Goal: Book appointment/travel/reservation

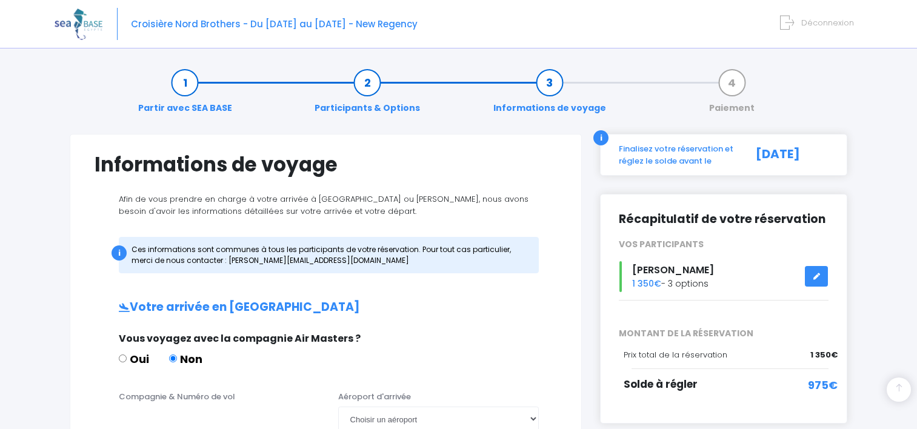
scroll to position [274, 0]
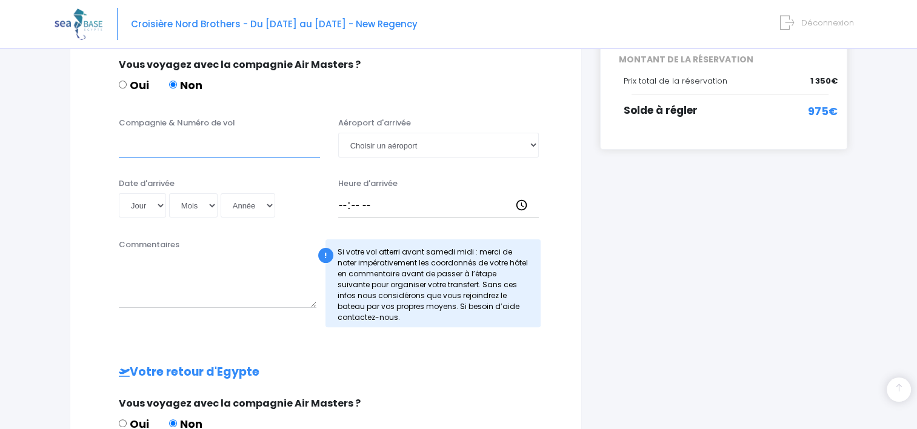
click at [204, 146] on input "Compagnie & Numéro de vol" at bounding box center [219, 145] width 201 height 24
click at [126, 146] on input "easyjet vol n°" at bounding box center [219, 145] width 201 height 24
click at [156, 141] on input "Easyjet vol n°" at bounding box center [219, 145] width 201 height 24
click at [210, 139] on input "Easyjet, vol n°" at bounding box center [219, 145] width 201 height 24
type input "Easyjet, vol n°EJU4496"
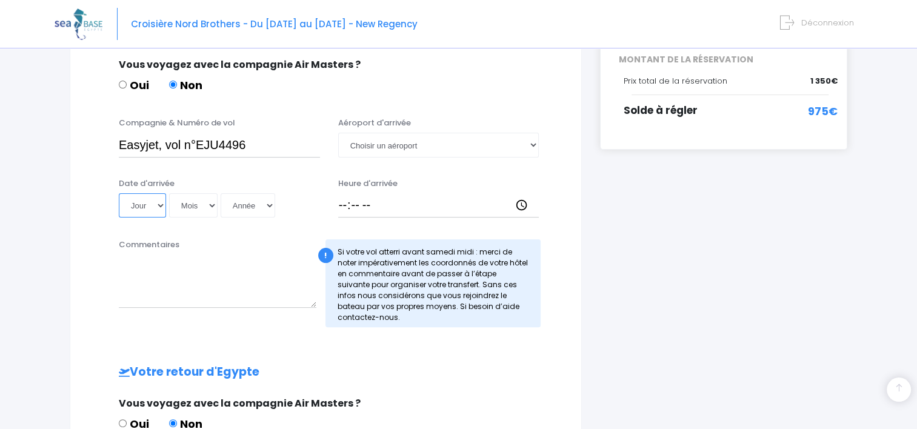
click at [159, 204] on select "Jour 01 02 03 04 05 06 07 08 09 10 11 12 13 14 15 16 17 18 19 20 21 22 23 24 25…" at bounding box center [142, 205] width 47 height 24
select select "04"
click at [119, 193] on select "Jour 01 02 03 04 05 06 07 08 09 10 11 12 13 14 15 16 17 18 19 20 21 22 23 24 25…" at bounding box center [142, 205] width 47 height 24
click at [194, 204] on select "Mois 01 02 03 04 05 06 07 08 09 10 11 12" at bounding box center [193, 205] width 49 height 24
select select "11"
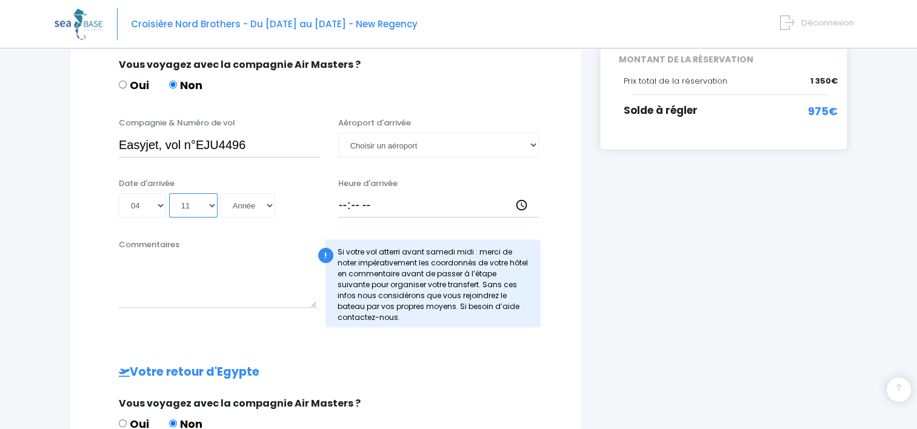
click at [169, 193] on select "Mois 01 02 03 04 05 06 07 08 09 10 11 12" at bounding box center [193, 205] width 49 height 24
click at [252, 200] on select "Année 2045 2044 2043 2042 2041 2040 2039 2038 2037 2036 2035 2034 2033 2032 203…" at bounding box center [248, 205] width 55 height 24
select select "2025"
click at [221, 193] on select "Année 2045 2044 2043 2042 2041 2040 2039 2038 2037 2036 2035 2034 2033 2032 203…" at bounding box center [248, 205] width 55 height 24
type input "2025-11-04"
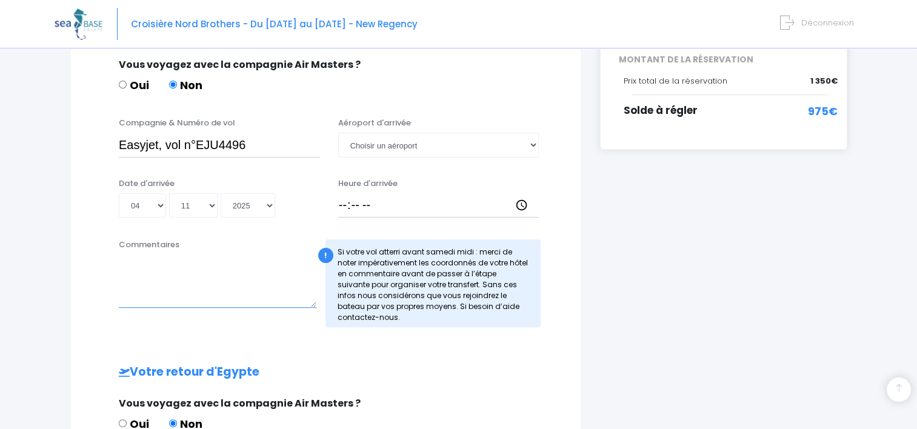
click at [216, 262] on textarea "Commentaires" at bounding box center [218, 281] width 198 height 53
type textarea "S"
click at [139, 266] on textarea "Hotel: Sunrise Aqua Joy Resort, Elmamsha, Hurghada 1, Red Sea Governorate 19626…" at bounding box center [218, 281] width 198 height 53
click at [213, 274] on textarea "Hotel: Sunrise Aqua Joy Resort, Elmamsha, Hurghada 1, Red Sea Governorate 19626…" at bounding box center [218, 281] width 198 height 53
click at [240, 289] on textarea "Hotel: Sunrise Aqua Joy Resort, Elmamsha, Hurghada 1, Red Sea Governorate 19626…" at bounding box center [218, 281] width 198 height 53
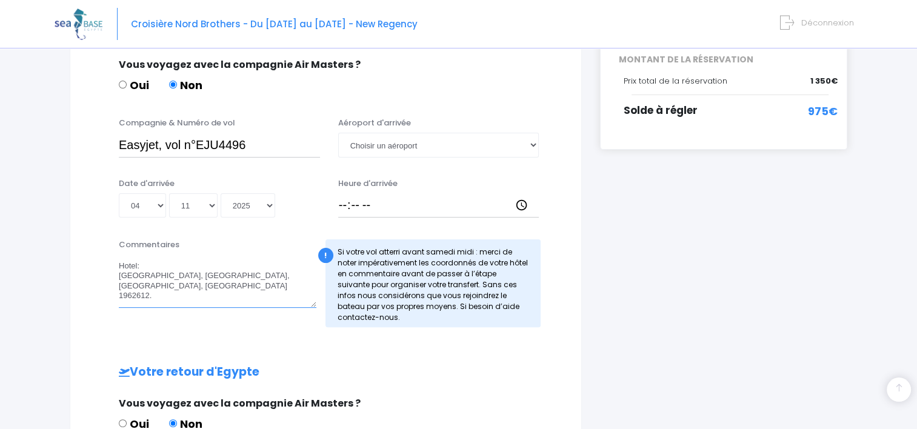
type textarea "Hotel: Sunrise Aqua Joy Resort, Elmamsha, Hurghada 1, Red Sea Governorate 19626…"
click at [475, 150] on select "Choisir un aéroport Hurghada Marsa Alam" at bounding box center [438, 145] width 201 height 24
select select "Hurghada"
click at [338, 133] on select "Choisir un aéroport Hurghada Marsa Alam" at bounding box center [438, 145] width 201 height 24
click at [403, 206] on input "Heure d'arrivée" at bounding box center [438, 205] width 201 height 24
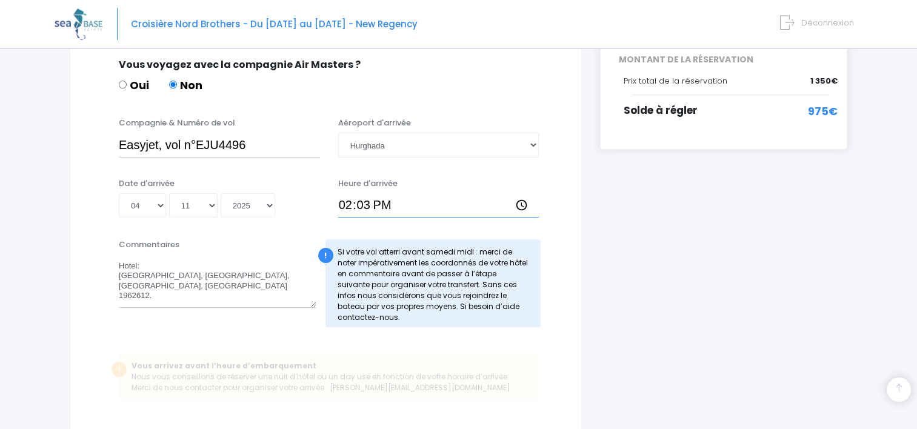
type input "14:30"
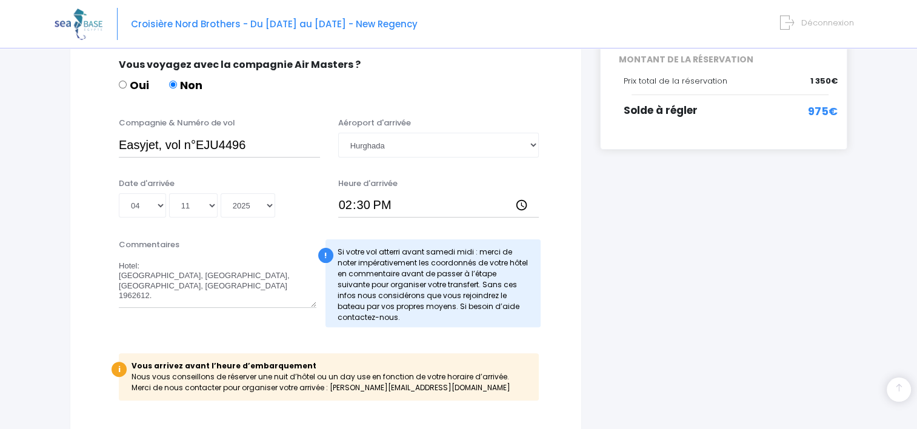
click at [553, 281] on div "Commentaires Hotel: Sunrise Aqua Joy Resort, Elmamsha, Hurghada 1, Red Sea Gove…" at bounding box center [325, 287] width 481 height 96
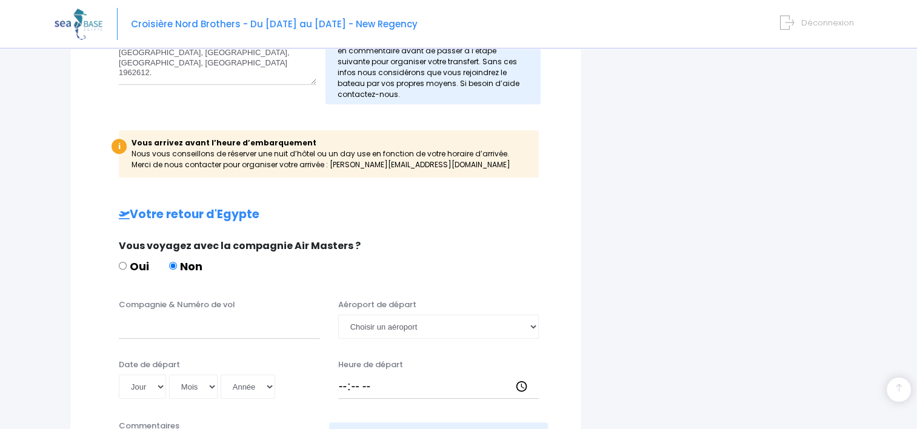
scroll to position [555, 0]
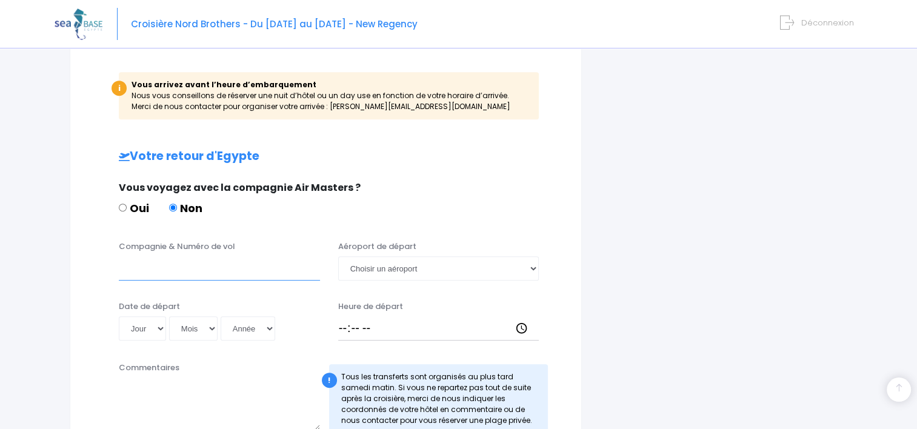
click at [292, 274] on input "Compagnie & Numéro de vol" at bounding box center [219, 268] width 201 height 24
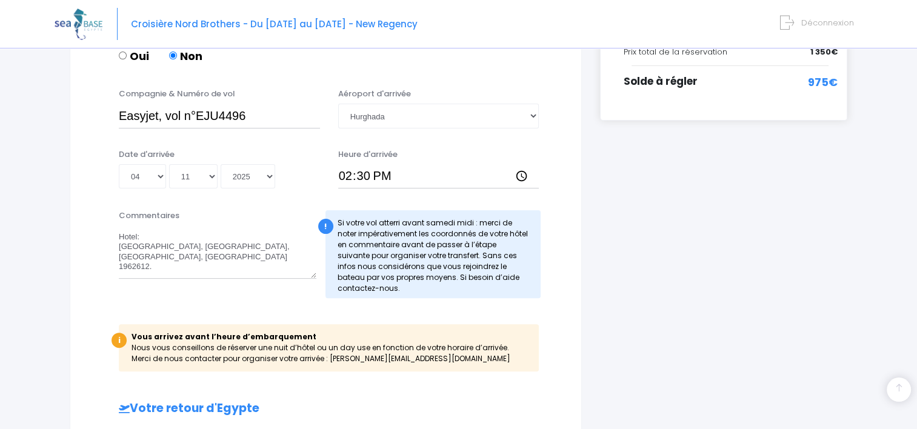
scroll to position [304, 0]
type input "Easyjet, n°EJU4496"
click at [263, 121] on input "Easyjet, vol n°EJU4496" at bounding box center [219, 114] width 201 height 24
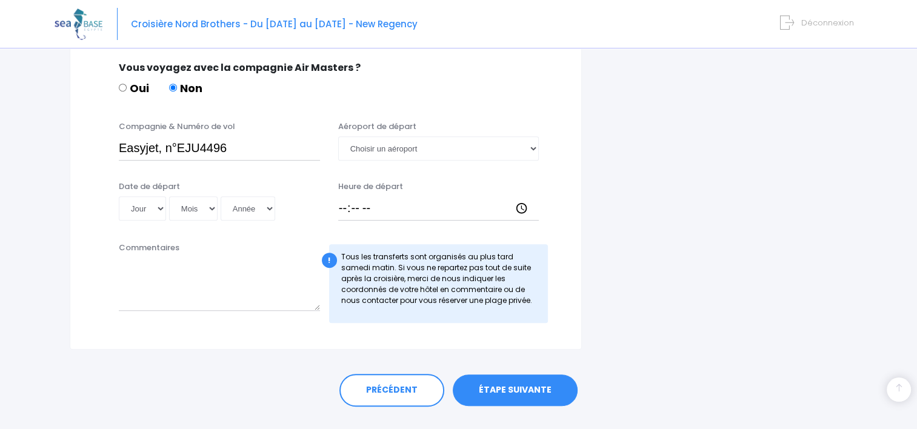
scroll to position [686, 0]
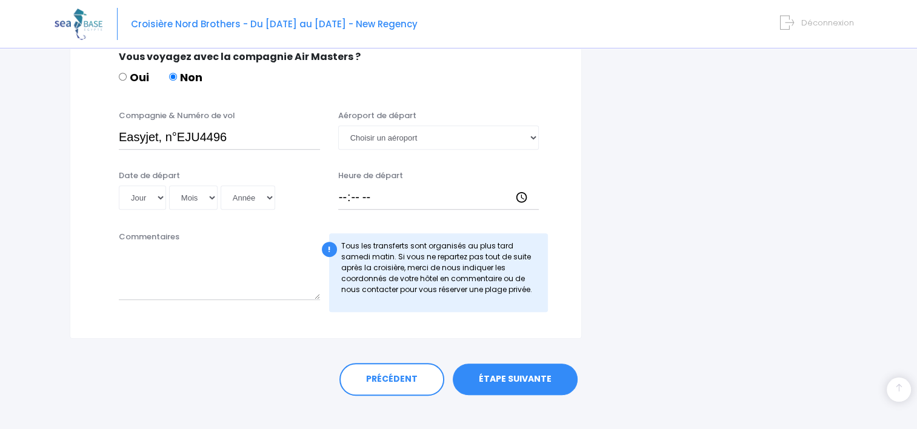
type input "Easyjet, vol n°EJU4495"
click at [161, 196] on select "Jour 01 02 03 04 05 06 07 08 09 10 11 12 13 14 15 16 17 18 19 20 21 22 23 24 25…" at bounding box center [142, 198] width 47 height 24
select select "15"
click at [119, 186] on select "Jour 01 02 03 04 05 06 07 08 09 10 11 12 13 14 15 16 17 18 19 20 21 22 23 24 25…" at bounding box center [142, 198] width 47 height 24
click at [194, 205] on select "Mois 01 02 03 04 05 06 07 08 09 10 11 12" at bounding box center [193, 198] width 49 height 24
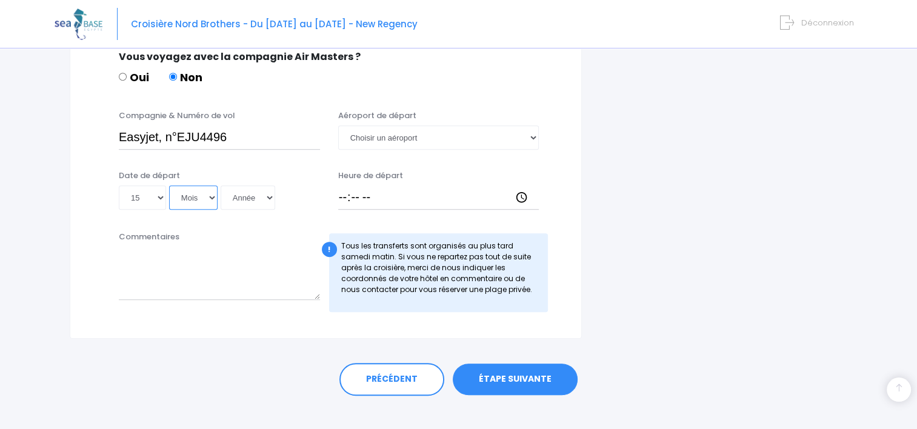
select select "11"
click at [169, 186] on select "Mois 01 02 03 04 05 06 07 08 09 10 11 12" at bounding box center [193, 198] width 49 height 24
click at [250, 201] on select "Année 2045 2044 2043 2042 2041 2040 2039 2038 2037 2036 2035 2034 2033 2032 203…" at bounding box center [248, 198] width 55 height 24
select select "2025"
click at [221, 186] on select "Année 2045 2044 2043 2042 2041 2040 2039 2038 2037 2036 2035 2034 2033 2032 203…" at bounding box center [248, 198] width 55 height 24
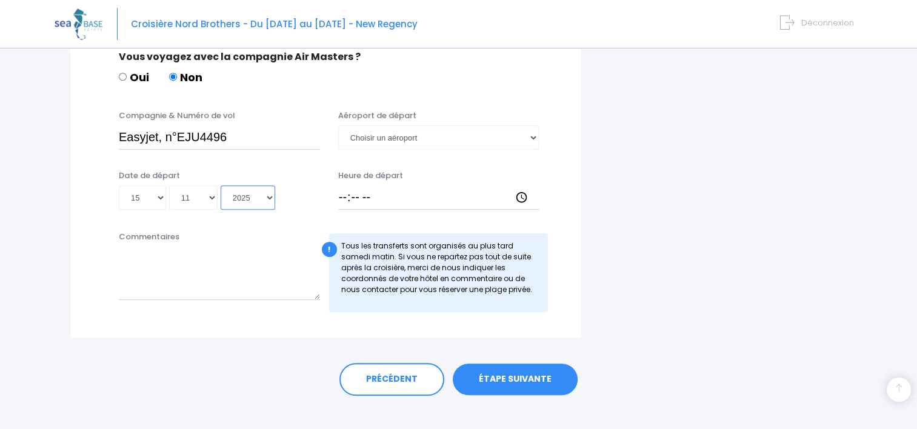
type input "2025-11-15"
click at [403, 136] on select "Choisir un aéroport Hurghada Marsa Alam" at bounding box center [438, 138] width 201 height 24
select select "Hurghada"
click at [338, 126] on select "Choisir un aéroport Hurghada Marsa Alam" at bounding box center [438, 138] width 201 height 24
click at [344, 198] on input "Heure de départ" at bounding box center [438, 198] width 201 height 24
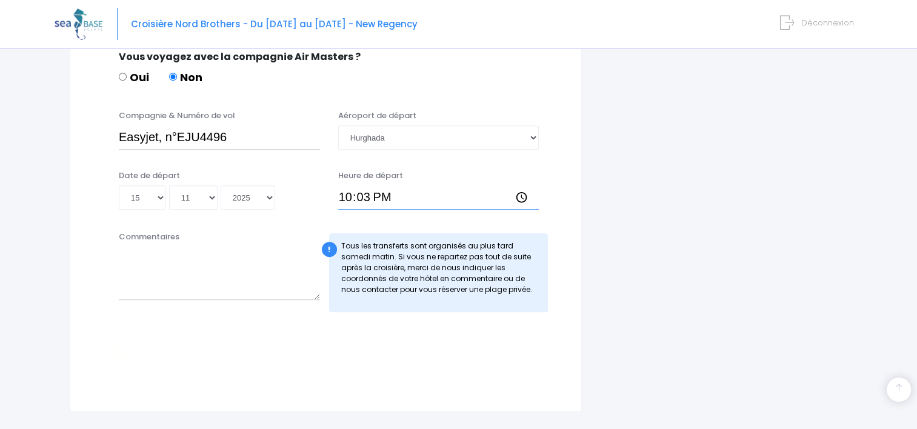
type input "22:30"
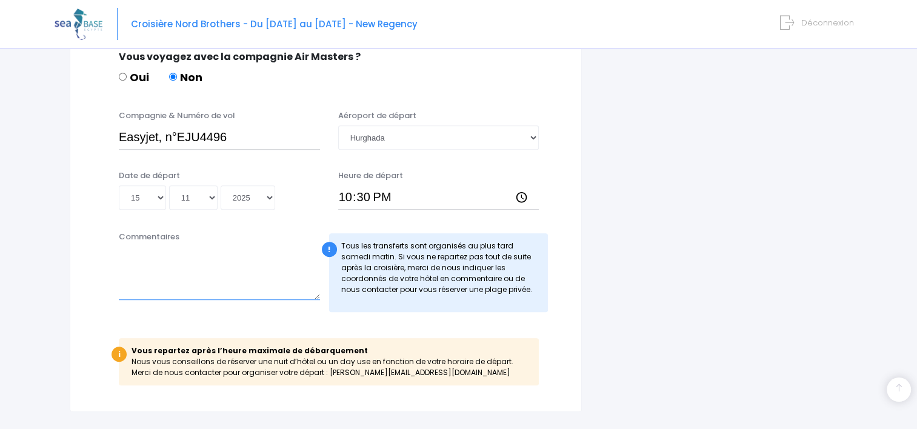
click at [279, 257] on textarea "Commentaires" at bounding box center [219, 273] width 201 height 53
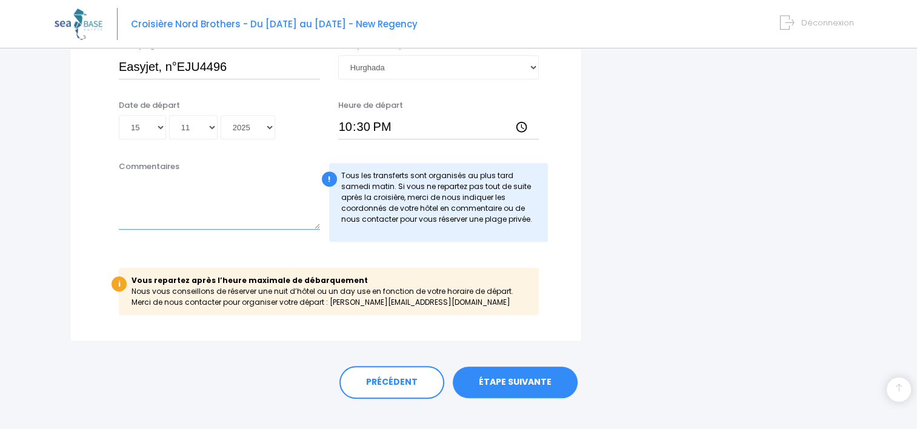
scroll to position [774, 0]
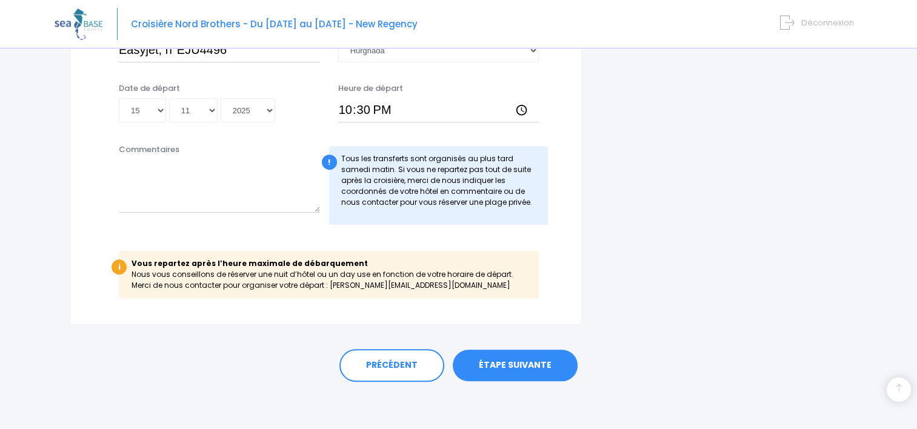
click at [504, 362] on link "ÉTAPE SUIVANTE" at bounding box center [515, 366] width 125 height 32
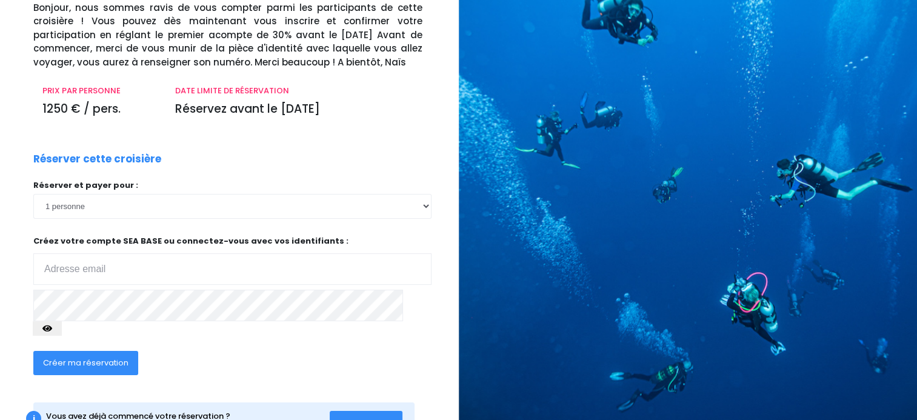
scroll to position [128, 0]
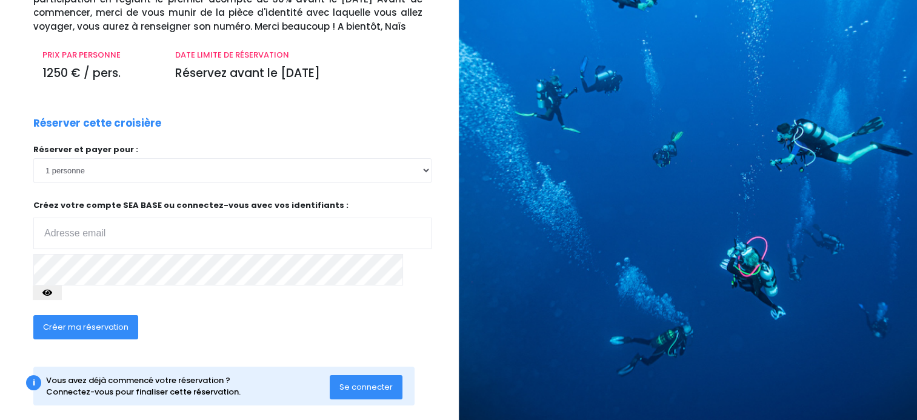
click at [210, 212] on p "Créez votre compte SEA BASE ou connectez-vous avec vos identifiants : Votre adr…" at bounding box center [232, 224] width 398 height 50
click at [201, 221] on input "email" at bounding box center [232, 234] width 398 height 32
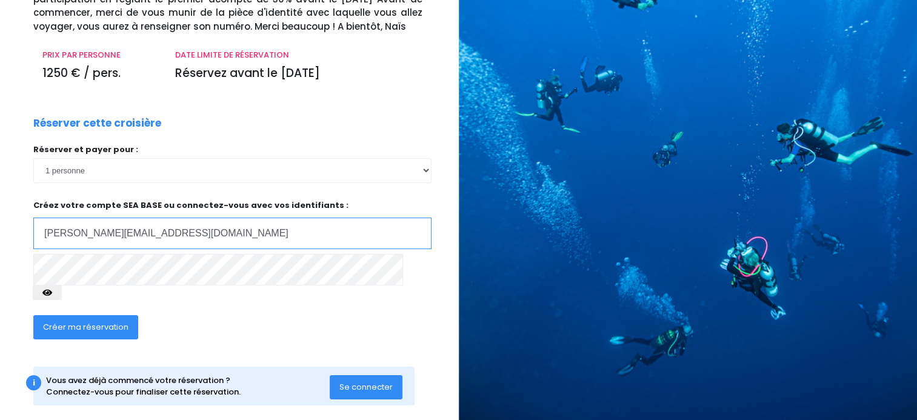
type input "[PERSON_NAME][EMAIL_ADDRESS][DOMAIN_NAME]"
click at [392, 381] on span "Se connecter" at bounding box center [366, 387] width 53 height 12
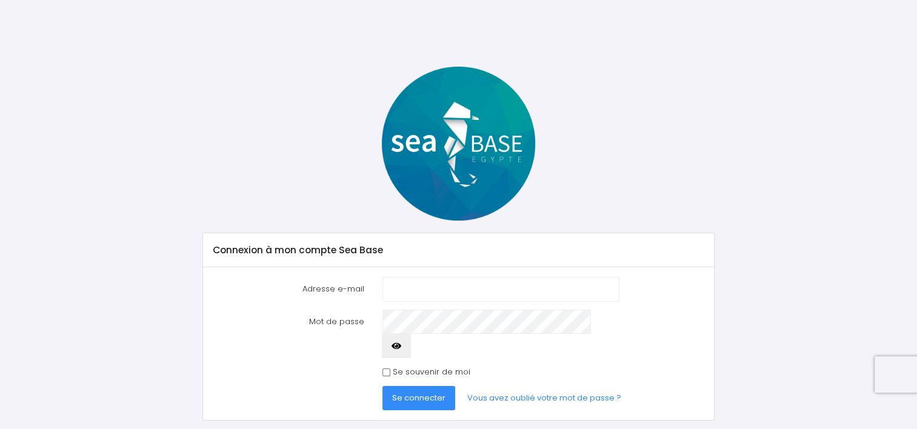
click at [426, 274] on div "Adresse e-mail Mot de passe Se connecter" at bounding box center [458, 343] width 511 height 153
click at [422, 290] on input "Adresse e-mail" at bounding box center [501, 289] width 236 height 24
type input "[PERSON_NAME][EMAIL_ADDRESS][DOMAIN_NAME]"
click at [384, 369] on input "Se souvenir de moi" at bounding box center [387, 373] width 8 height 8
checkbox input "true"
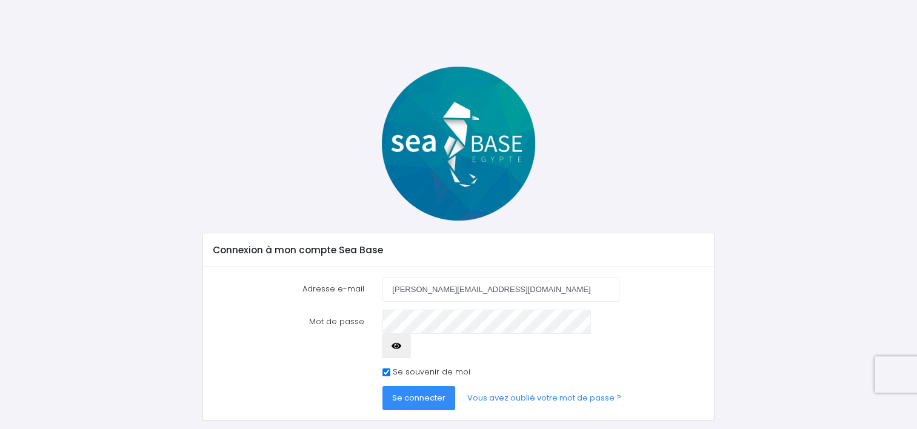
click at [417, 392] on span "Se connecter" at bounding box center [418, 398] width 53 height 12
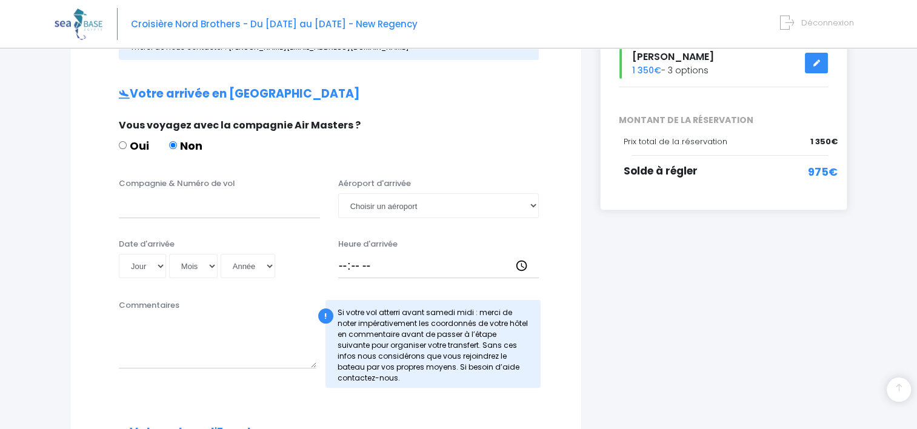
scroll to position [215, 0]
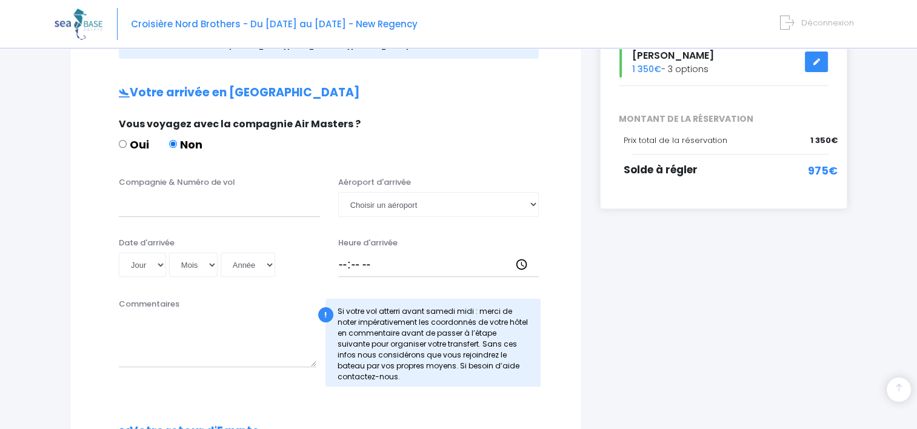
click at [240, 220] on div "Compagnie & Numéro de vol Aéroport d'arrivée Choisir un aéroport Hurghada Marsa…" at bounding box center [325, 200] width 481 height 48
click at [238, 204] on input "Compagnie & Numéro de vol" at bounding box center [219, 204] width 201 height 24
type input "e"
type input "Easyjet, n°EJU4495"
click at [148, 268] on select "Jour 01 02 03 04 05 06 07 08 09 10 11 12 13 14 15 16 17 18 19 20 21 22 23 24 25…" at bounding box center [142, 265] width 47 height 24
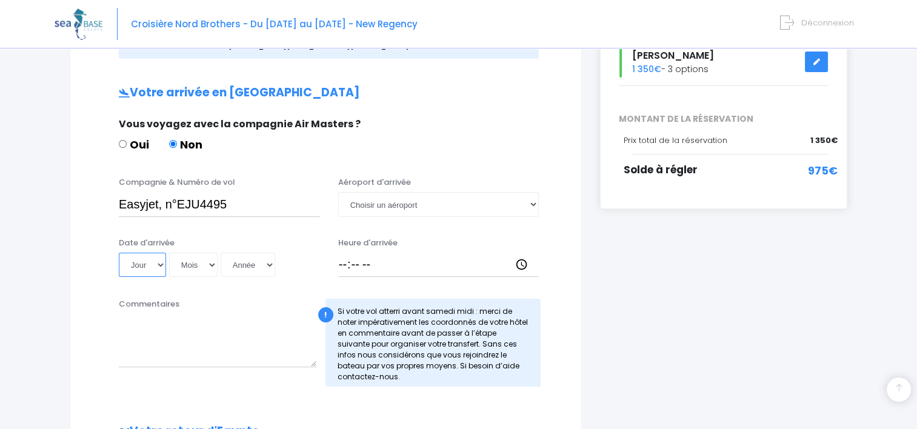
select select "04"
click at [119, 253] on select "Jour 01 02 03 04 05 06 07 08 09 10 11 12 13 14 15 16 17 18 19 20 21 22 23 24 25…" at bounding box center [142, 265] width 47 height 24
click at [203, 275] on select "Mois 01 02 03 04 05 06 07 08 09 10 11 12" at bounding box center [193, 265] width 49 height 24
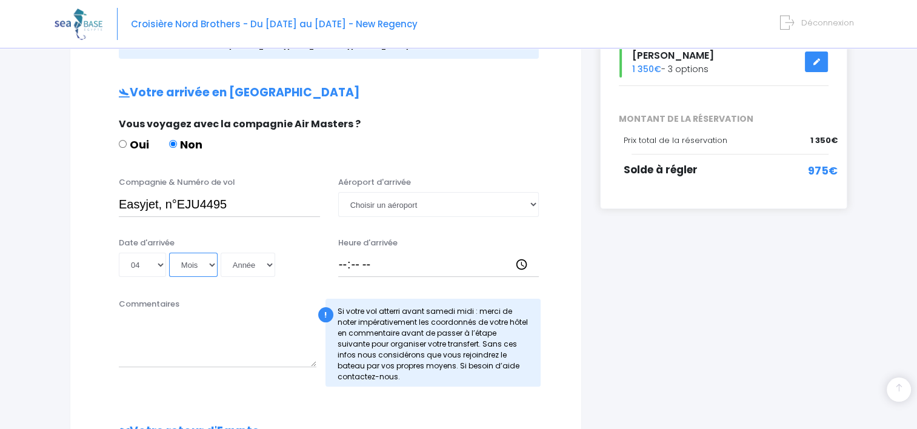
select select "11"
click at [169, 253] on select "Mois 01 02 03 04 05 06 07 08 09 10 11 12" at bounding box center [193, 265] width 49 height 24
click at [239, 274] on select "Année 2045 2044 2043 2042 2041 2040 2039 2038 2037 2036 2035 2034 2033 2032 203…" at bounding box center [248, 265] width 55 height 24
select select "2025"
click at [221, 253] on select "Année 2045 2044 2043 2042 2041 2040 2039 2038 2037 2036 2035 2034 2033 2032 203…" at bounding box center [248, 265] width 55 height 24
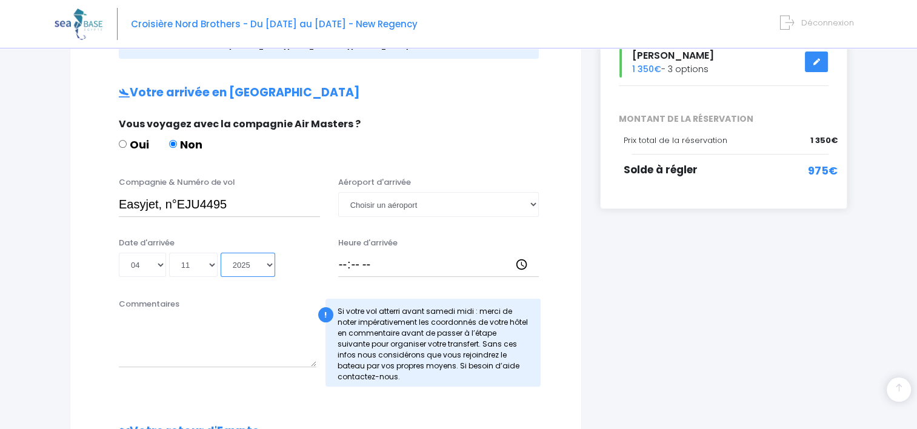
type input "[DATE]"
click at [415, 199] on select "Choisir un aéroport [GEOGRAPHIC_DATA][PERSON_NAME]" at bounding box center [438, 204] width 201 height 24
select select "Hurghada"
click at [338, 192] on select "Choisir un aéroport [GEOGRAPHIC_DATA][PERSON_NAME]" at bounding box center [438, 204] width 201 height 24
click at [362, 261] on input "Heure d'arrivée" at bounding box center [438, 265] width 201 height 24
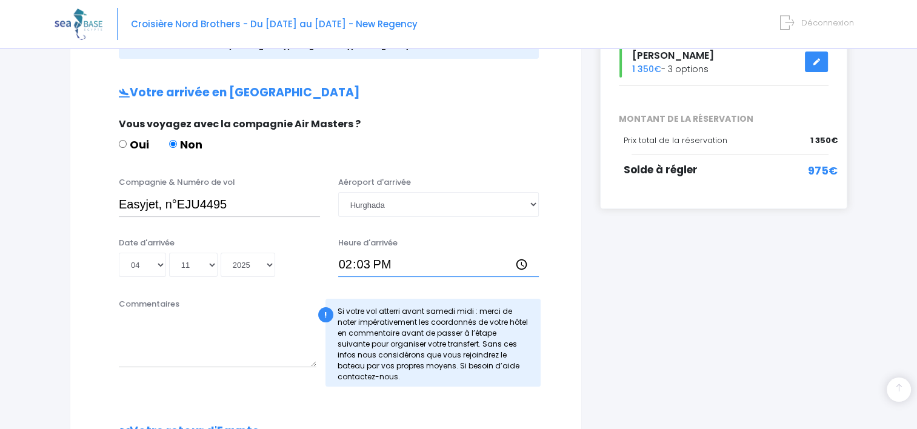
type input "14:30"
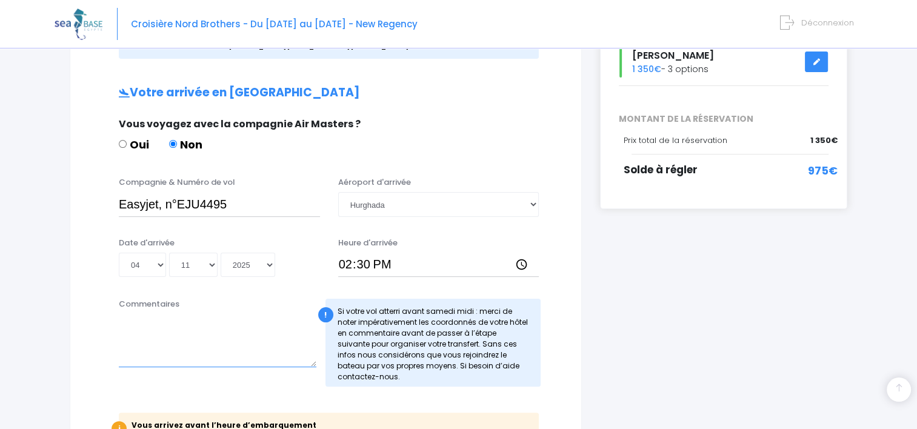
click at [154, 322] on textarea "Commentaires" at bounding box center [218, 340] width 198 height 53
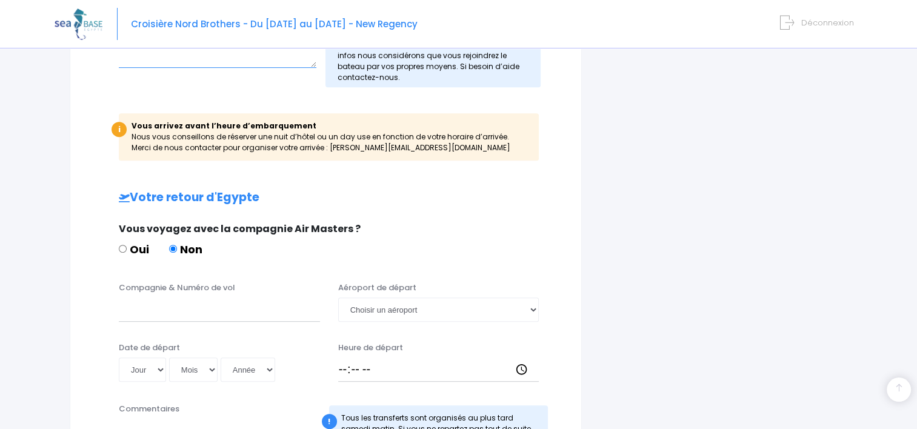
scroll to position [540, 0]
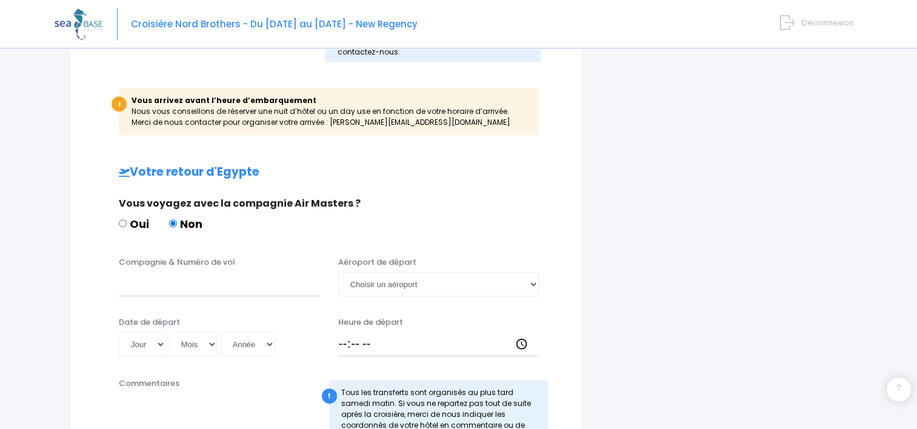
type textarea "Hotel: Sunrise"
click at [159, 284] on input "Compagnie & Numéro de vol" at bounding box center [219, 284] width 201 height 24
type input "Easyjet, n°EJU4496"
click at [381, 283] on select "Choisir un aéroport [GEOGRAPHIC_DATA][PERSON_NAME]" at bounding box center [438, 284] width 201 height 24
select select "Hurghada"
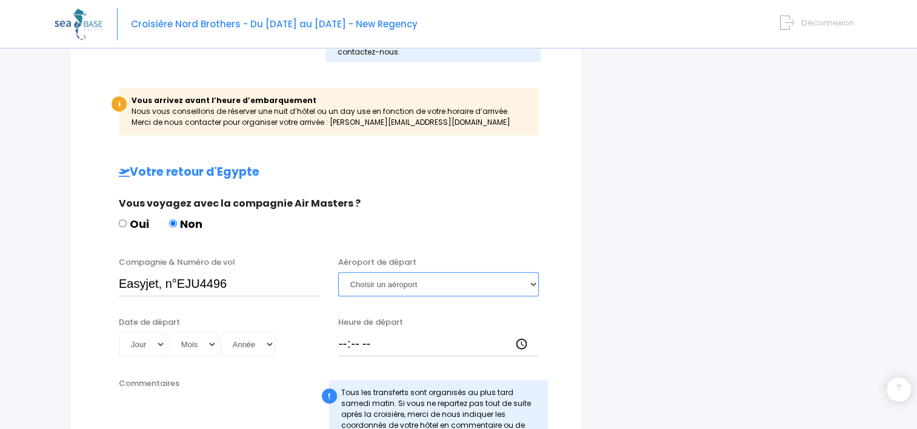
click at [338, 272] on select "Choisir un aéroport [GEOGRAPHIC_DATA][PERSON_NAME]" at bounding box center [438, 284] width 201 height 24
click at [342, 341] on input "Heure de départ" at bounding box center [438, 344] width 201 height 24
type input "22:30"
click at [150, 340] on select "Jour 01 02 03 04 05 06 07 08 09 10 11 12 13 14 15 16 17 18 19 20 21 22 23 24 25…" at bounding box center [142, 344] width 47 height 24
select select "15"
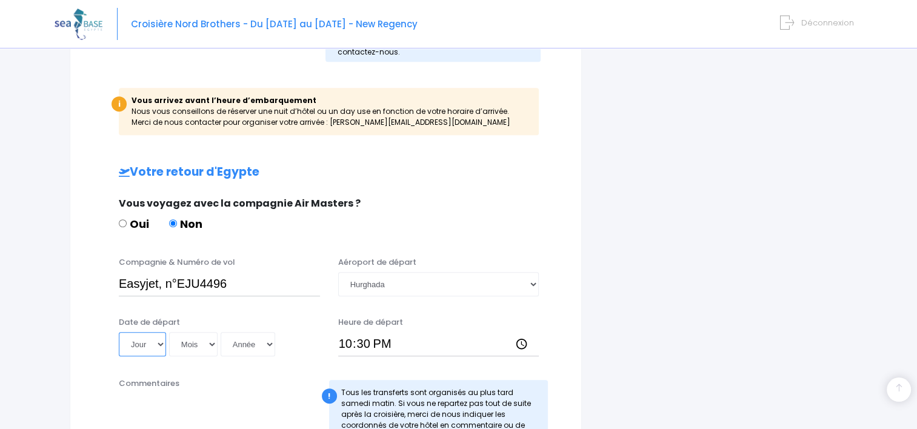
click at [119, 332] on select "Jour 01 02 03 04 05 06 07 08 09 10 11 12 13 14 15 16 17 18 19 20 21 22 23 24 25…" at bounding box center [142, 344] width 47 height 24
click at [185, 342] on select "Mois 01 02 03 04 05 06 07 08 09 10 11 12" at bounding box center [193, 344] width 49 height 24
select select "11"
click at [169, 332] on select "Mois 01 02 03 04 05 06 07 08 09 10 11 12" at bounding box center [193, 344] width 49 height 24
click at [238, 349] on select "Année 2045 2044 2043 2042 2041 2040 2039 2038 2037 2036 2035 2034 2033 2032 203…" at bounding box center [248, 344] width 55 height 24
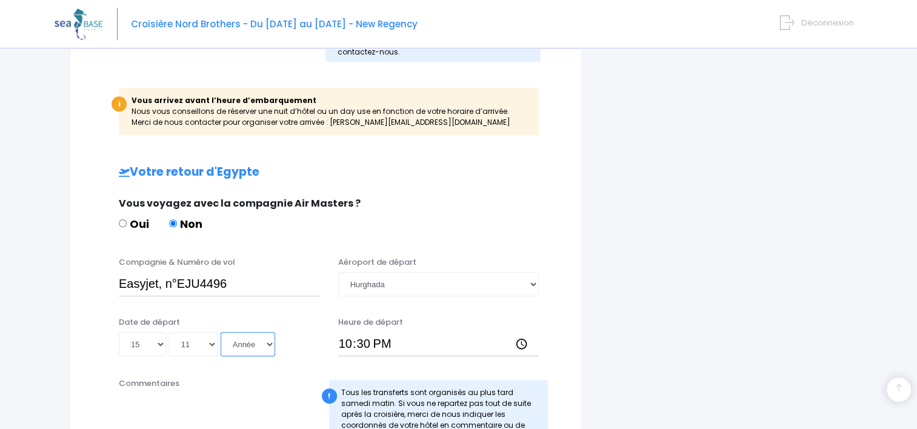
select select "2025"
click at [221, 332] on select "Année 2045 2044 2043 2042 2041 2040 2039 2038 2037 2036 2035 2034 2033 2032 203…" at bounding box center [248, 344] width 55 height 24
type input "2025-11-15"
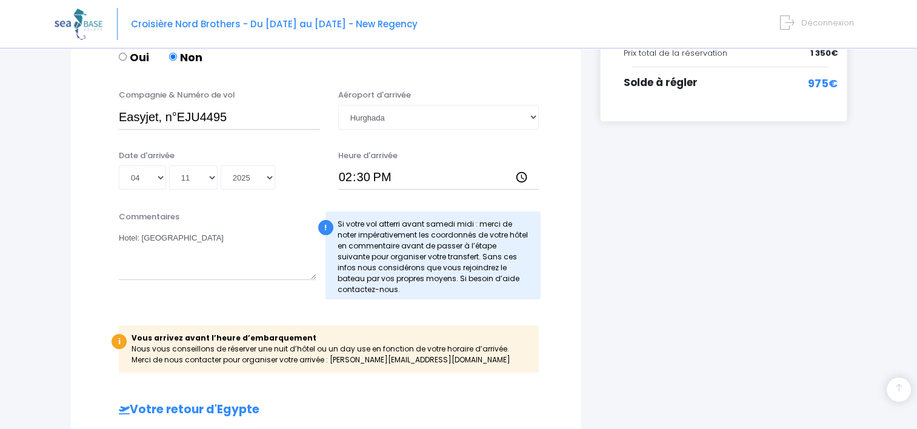
scroll to position [240, 0]
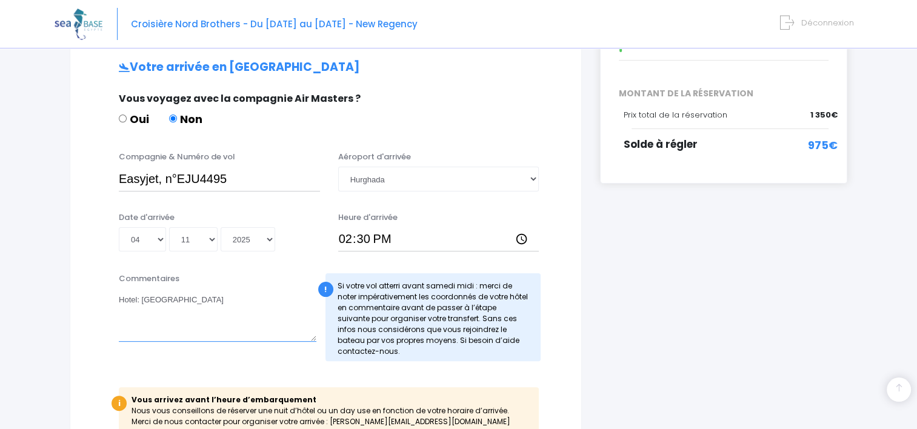
click at [187, 295] on textarea "Hotel: Sunrise" at bounding box center [218, 315] width 198 height 53
click at [141, 301] on textarea "Hotel: Sunrise Aqua Joy resort" at bounding box center [218, 315] width 198 height 53
click at [228, 310] on textarea "Hotel: Sunrise Aqua Joy resort" at bounding box center [218, 315] width 198 height 53
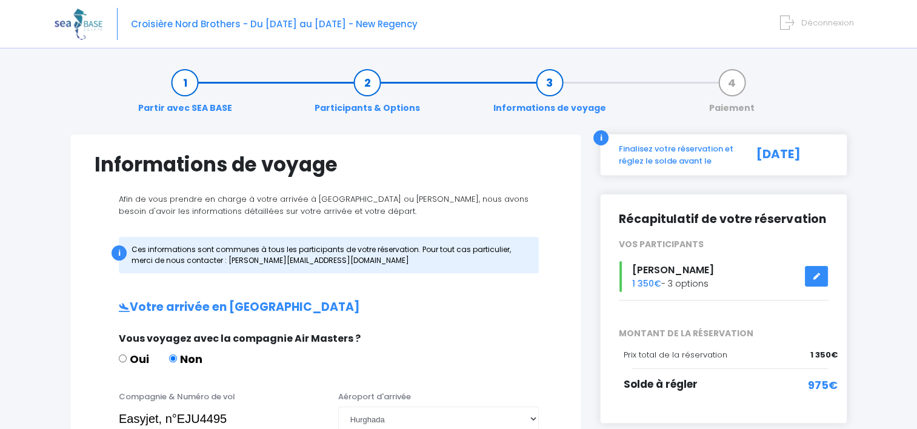
scroll to position [0, 0]
type textarea "Hotel: Sunrise Aqua Joy resort Elmamsha, Hurghada1, Red sea Governorate 1962612"
click at [371, 82] on link "Participants & Options" at bounding box center [368, 95] width 118 height 38
click at [369, 107] on link "Participants & Options" at bounding box center [368, 95] width 118 height 38
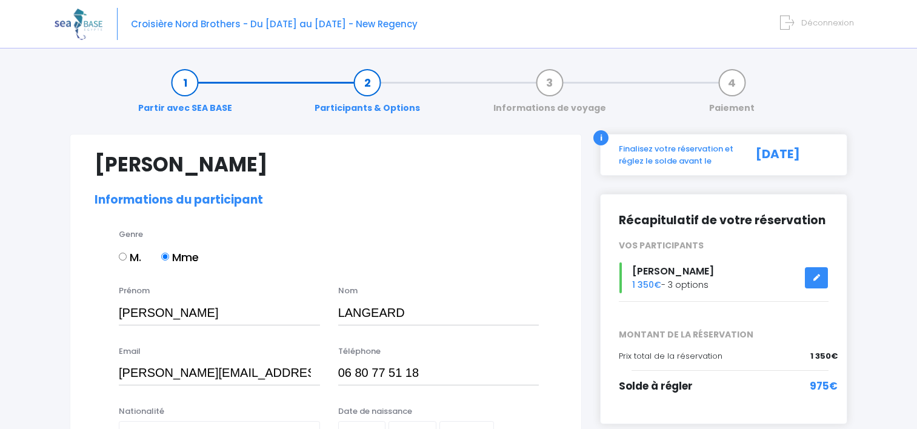
select select "N2"
select select "S"
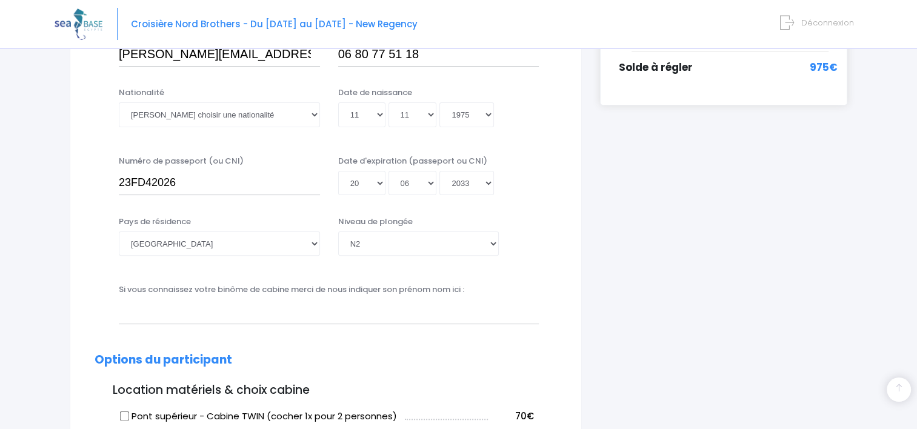
scroll to position [329, 0]
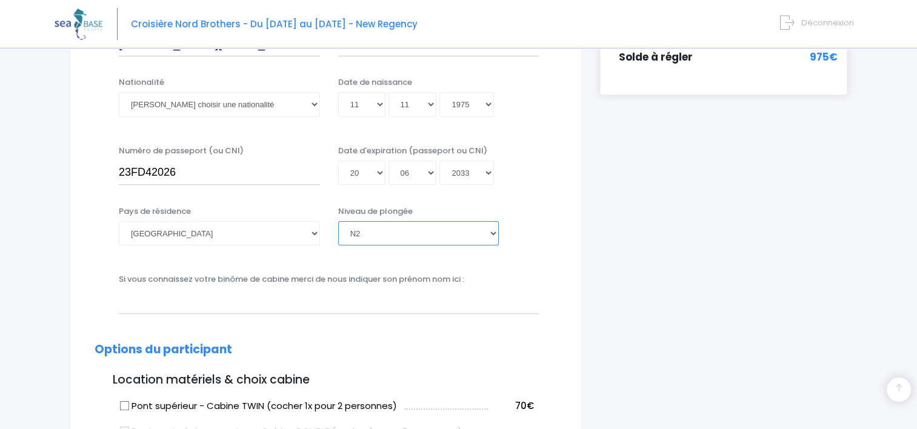
click at [430, 230] on select "[PERSON_NAME] choisir un niveau de plongée Non plongeur Junior OW diver Adventu…" at bounding box center [418, 233] width 161 height 24
select select "N3"
click at [338, 221] on select "[PERSON_NAME] choisir un niveau de plongée Non plongeur Junior OW diver Adventu…" at bounding box center [418, 233] width 161 height 24
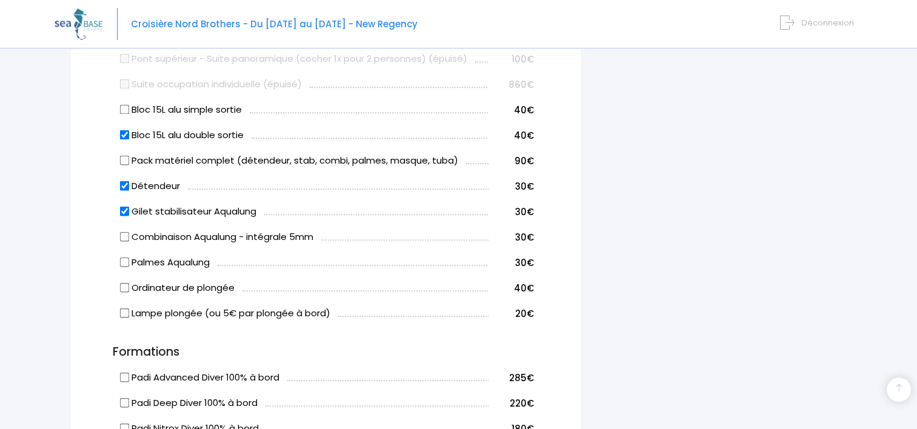
scroll to position [774, 0]
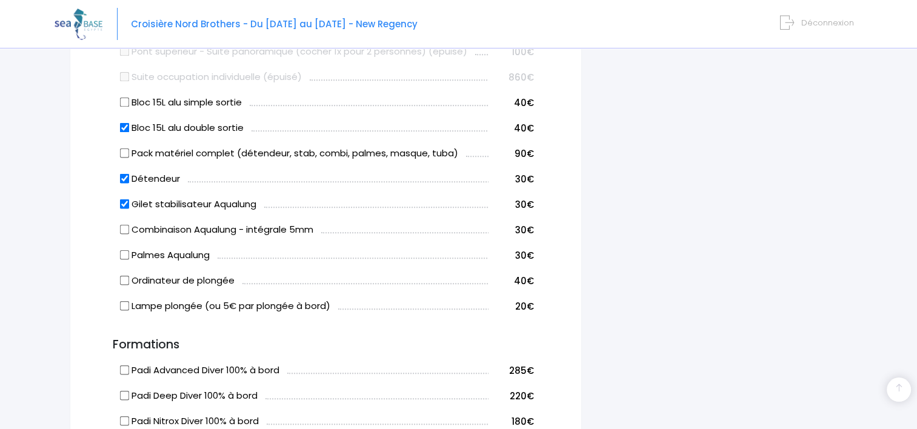
click at [126, 201] on input "Gilet stabilisateur Aqualung" at bounding box center [125, 204] width 10 height 10
checkbox input "false"
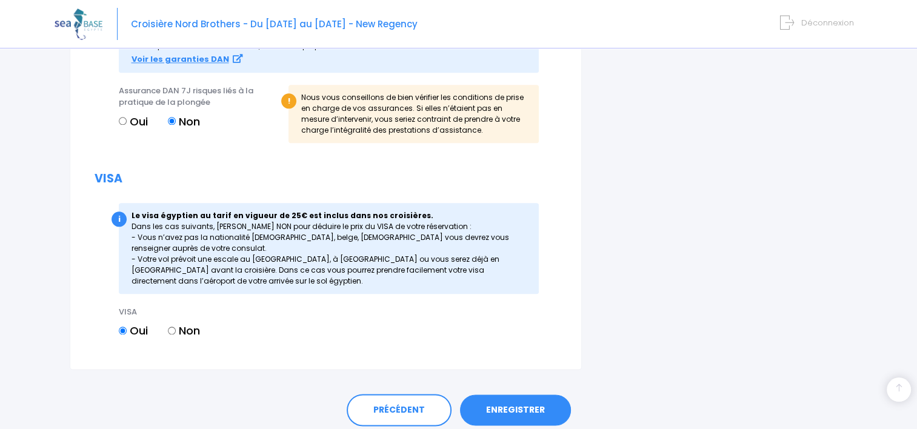
scroll to position [1436, 0]
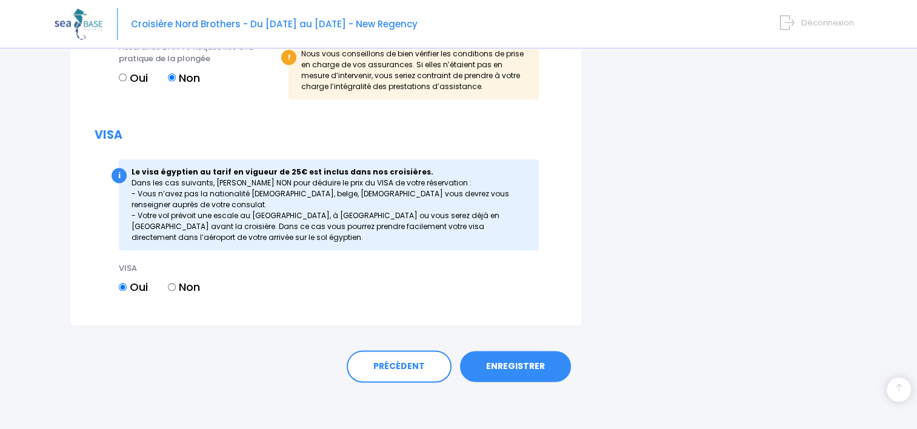
click at [175, 284] on input "Non" at bounding box center [172, 287] width 8 height 8
radio input "true"
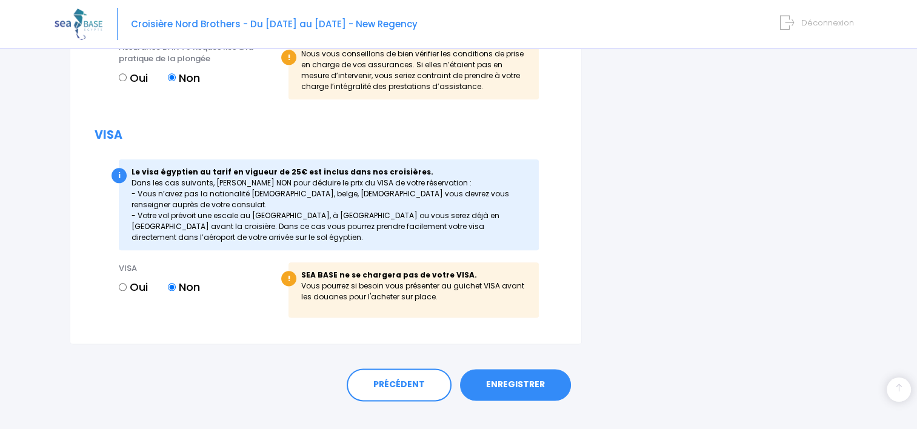
click at [521, 389] on link "ENREGISTRER" at bounding box center [515, 385] width 111 height 32
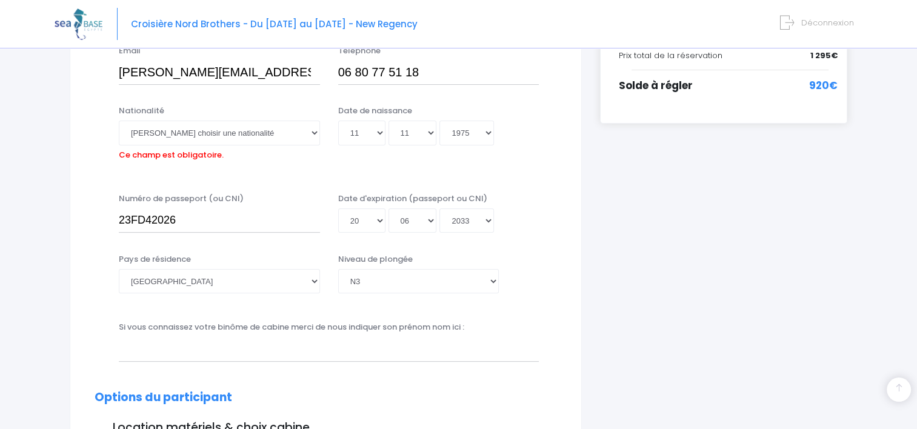
scroll to position [300, 0]
click at [233, 136] on select "Veuillez choisir une nationalité Afghane Albanaise Algerienne Allemande America…" at bounding box center [219, 133] width 201 height 24
select select "Française"
click at [119, 121] on select "Veuillez choisir une nationalité Afghane Albanaise Algerienne Allemande America…" at bounding box center [219, 133] width 201 height 24
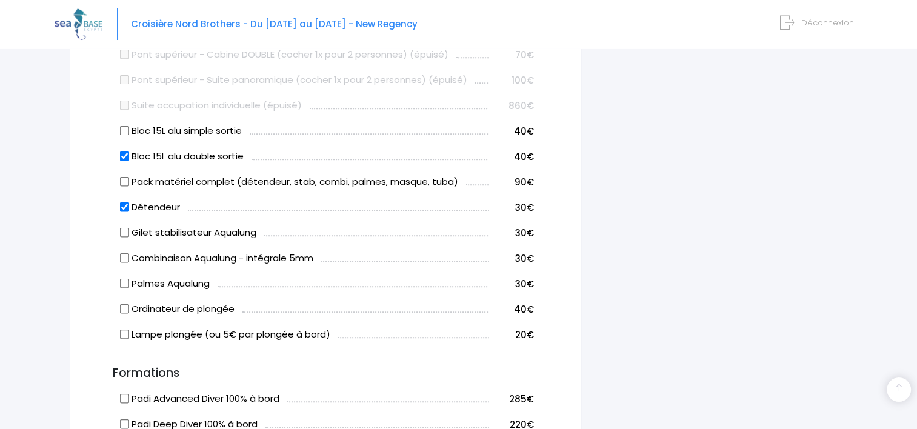
scroll to position [738, 0]
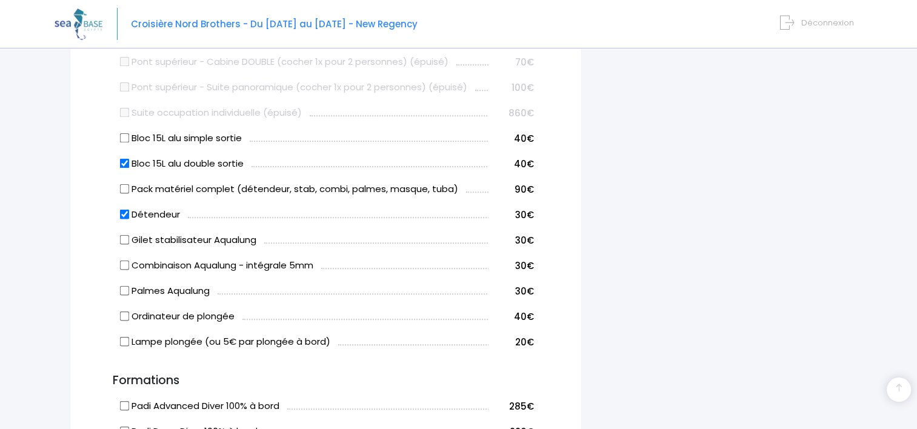
click at [125, 239] on input "Gilet stabilisateur Aqualung" at bounding box center [125, 240] width 10 height 10
click at [126, 236] on input "Gilet stabilisateur Aqualung" at bounding box center [125, 240] width 10 height 10
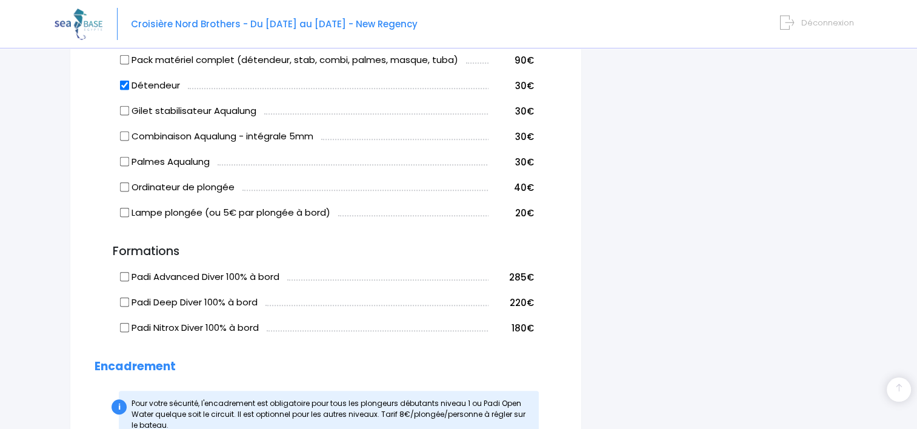
scroll to position [859, 0]
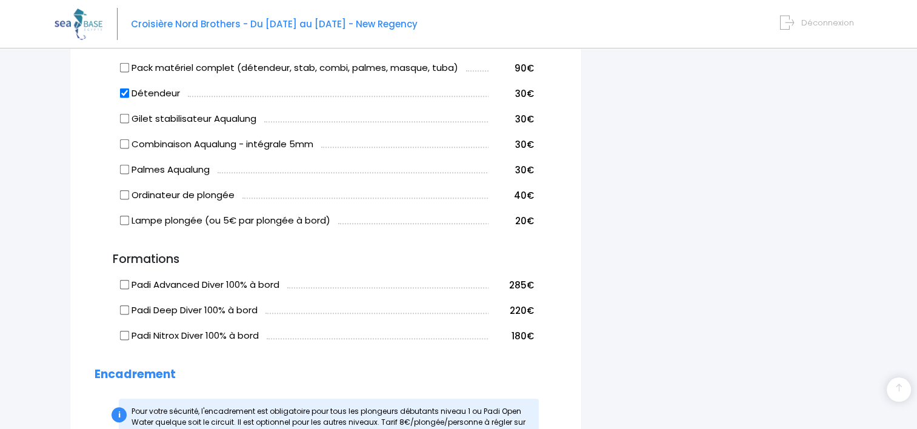
click at [124, 114] on input "Gilet stabilisateur Aqualung" at bounding box center [125, 119] width 10 height 10
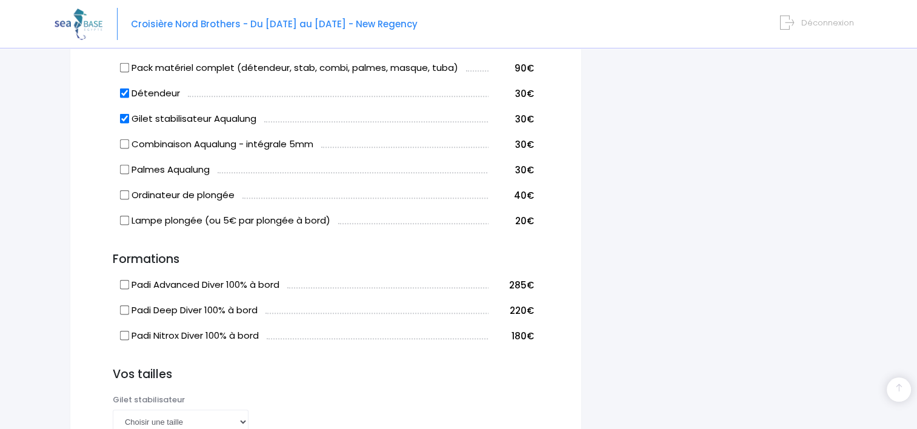
click at [124, 114] on input "Gilet stabilisateur Aqualung" at bounding box center [125, 119] width 10 height 10
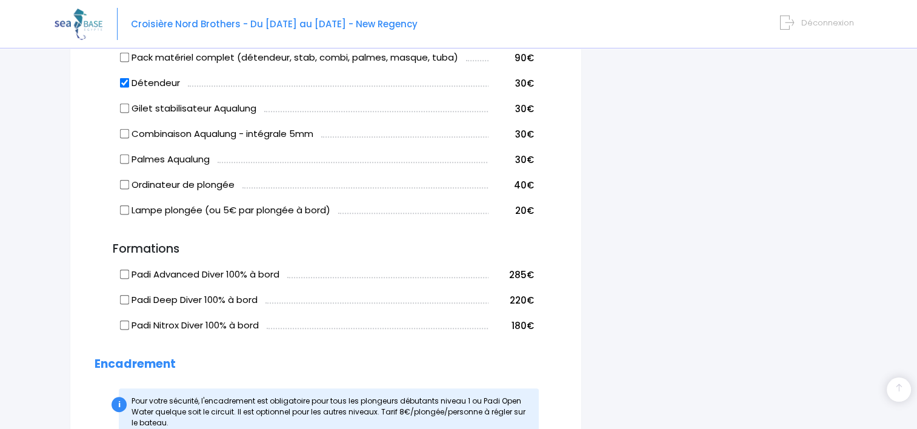
scroll to position [841, 0]
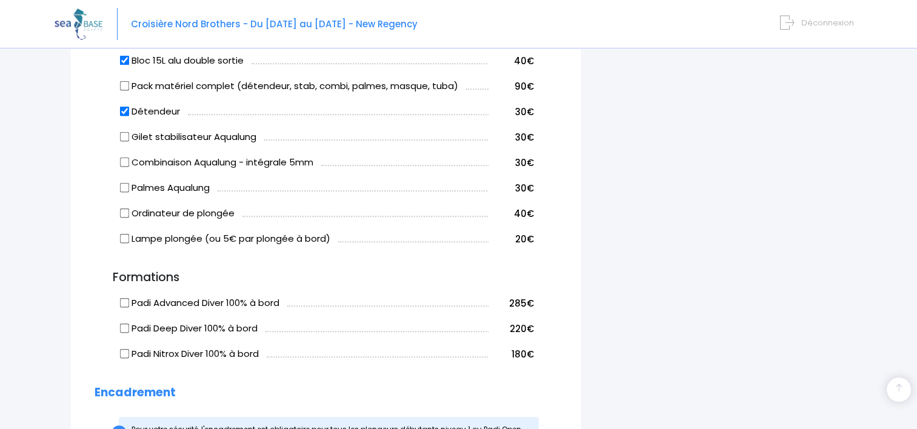
click at [125, 132] on input "Gilet stabilisateur Aqualung" at bounding box center [125, 137] width 10 height 10
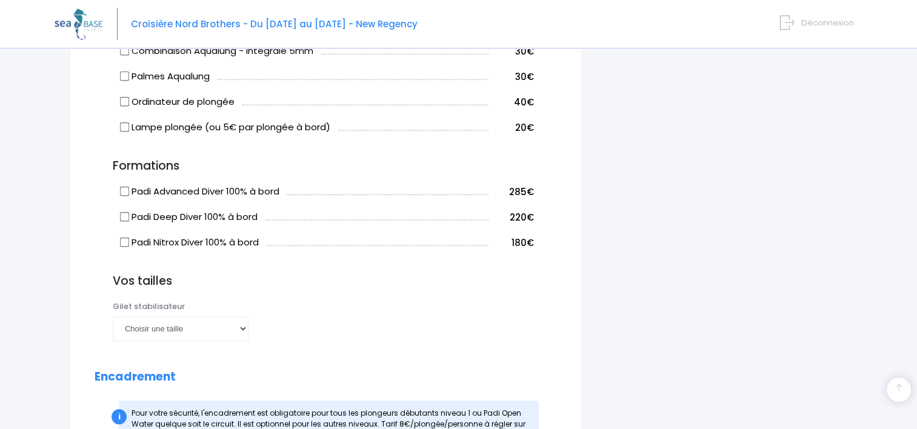
scroll to position [952, 0]
click at [213, 327] on select "Choisir une taille XXS XS S M ML L XL XXL" at bounding box center [181, 329] width 136 height 24
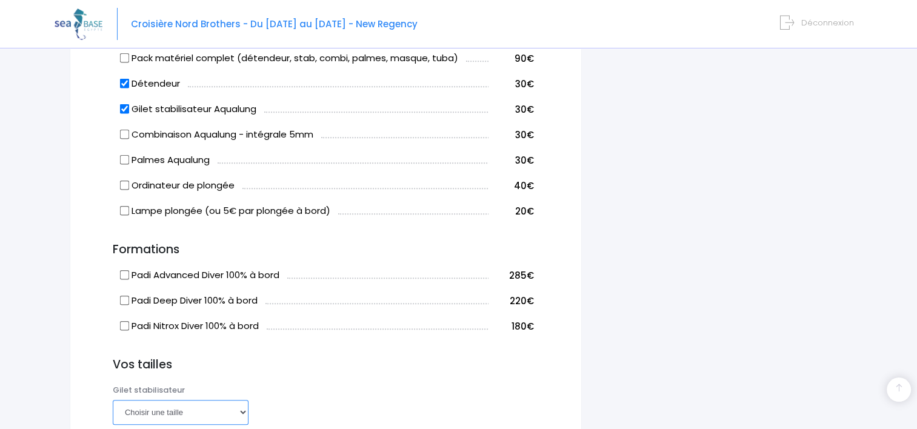
scroll to position [867, 0]
click at [126, 107] on input "Gilet stabilisateur Aqualung" at bounding box center [125, 111] width 10 height 10
checkbox input "false"
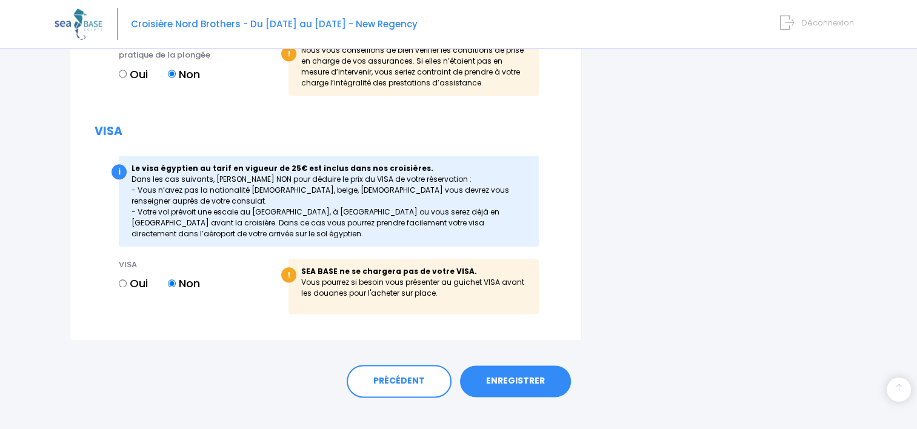
scroll to position [1454, 0]
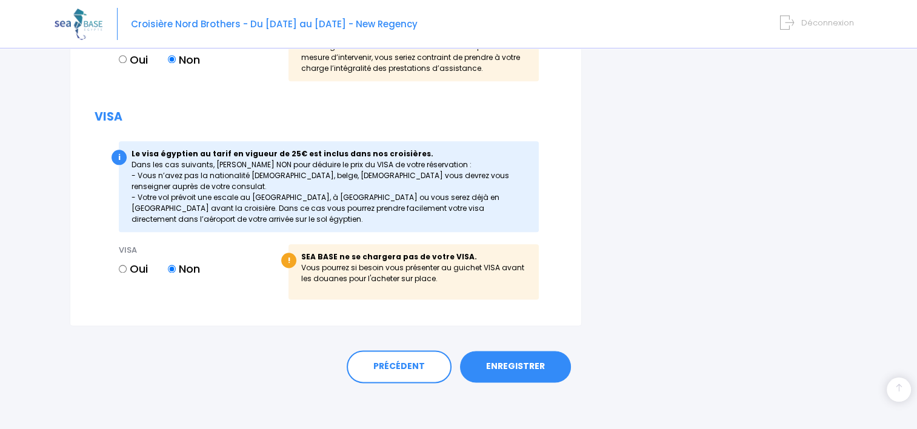
click at [519, 366] on link "ENREGISTRER" at bounding box center [515, 367] width 111 height 32
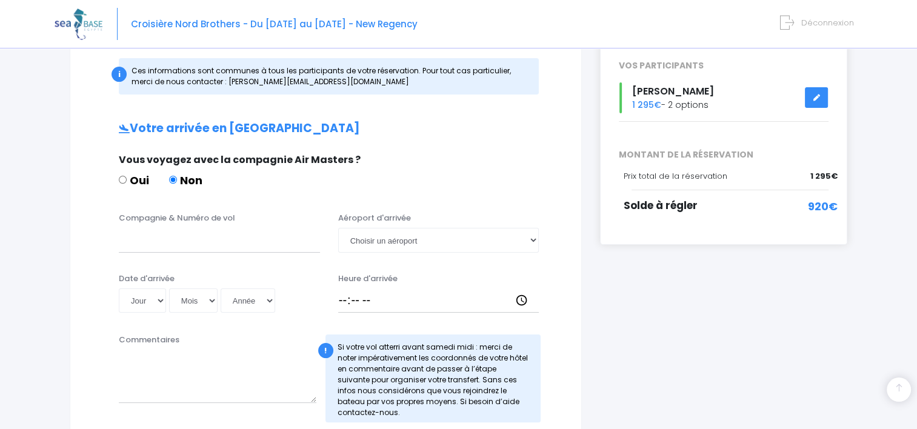
scroll to position [269, 0]
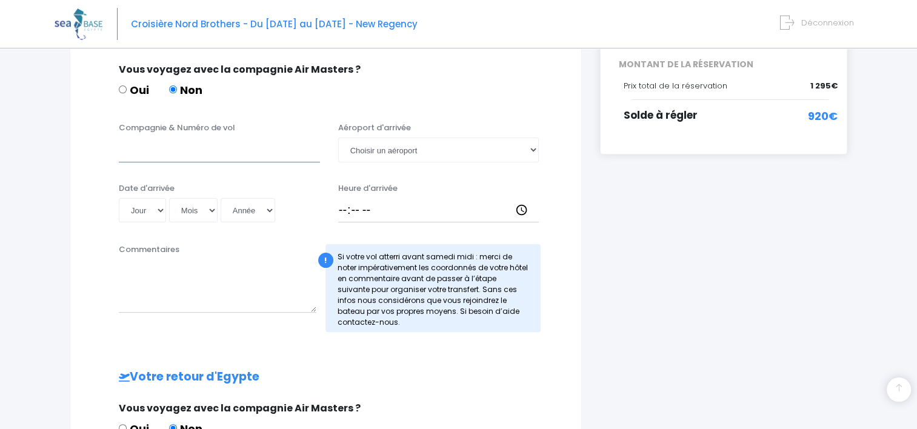
click at [228, 146] on input "Compagnie & Numéro de vol" at bounding box center [219, 150] width 201 height 24
type input "A"
type input "Easyjet, n°EJU4495"
click at [150, 215] on select "Jour 01 02 03 04 05 06 07 08 09 10 11 12 13 14 15 16 17 18 19 20 21 22 23 24 25…" at bounding box center [142, 210] width 47 height 24
select select "04"
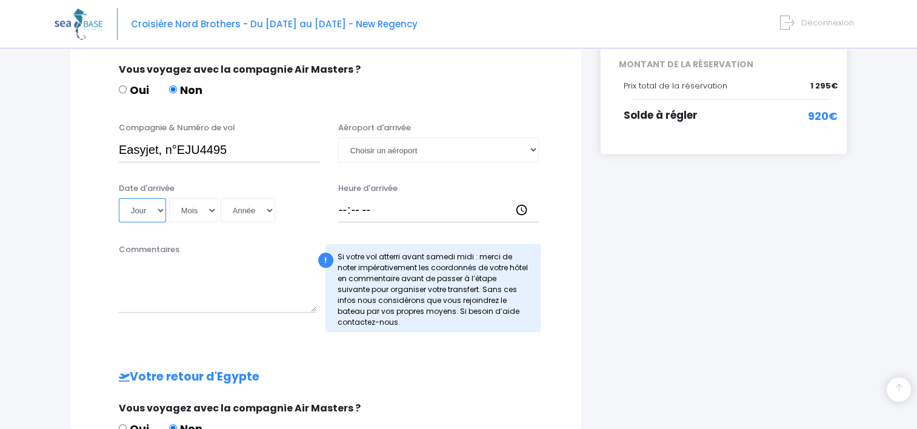
click at [119, 198] on select "Jour 01 02 03 04 05 06 07 08 09 10 11 12 13 14 15 16 17 18 19 20 21 22 23 24 25…" at bounding box center [142, 210] width 47 height 24
click at [208, 216] on select "Mois 01 02 03 04 05 06 07 08 09 10 11 12" at bounding box center [193, 210] width 49 height 24
select select "11"
click at [169, 198] on select "Mois 01 02 03 04 05 06 07 08 09 10 11 12" at bounding box center [193, 210] width 49 height 24
click at [260, 211] on select "Année 2045 2044 2043 2042 2041 2040 2039 2038 2037 2036 2035 2034 2033 2032 203…" at bounding box center [248, 210] width 55 height 24
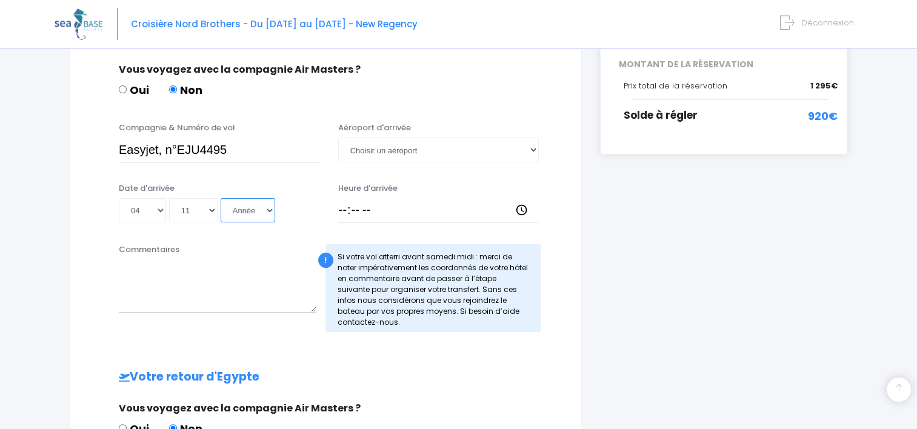
select select "2025"
click at [221, 198] on select "Année 2045 2044 2043 2042 2041 2040 2039 2038 2037 2036 2035 2034 2033 2032 203…" at bounding box center [248, 210] width 55 height 24
type input "[DATE]"
click at [420, 146] on select "Choisir un aéroport [GEOGRAPHIC_DATA][PERSON_NAME]" at bounding box center [438, 150] width 201 height 24
select select "Hurghada"
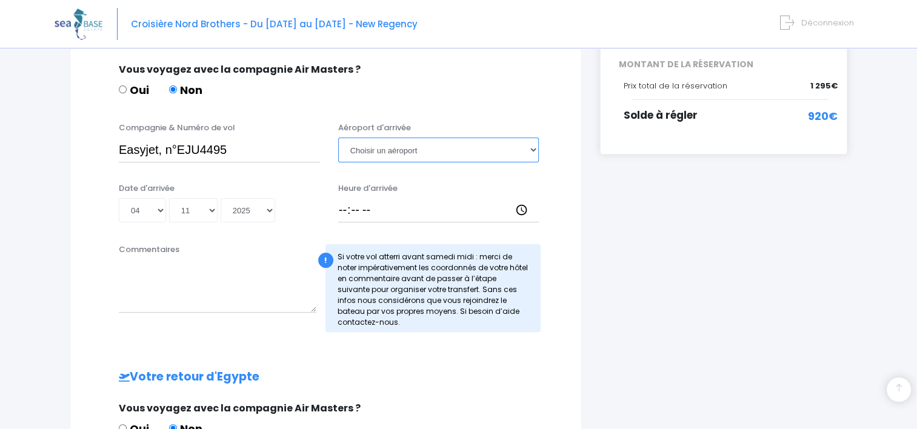
click at [338, 138] on select "Choisir un aéroport [GEOGRAPHIC_DATA][PERSON_NAME]" at bounding box center [438, 150] width 201 height 24
click at [357, 204] on input "Heure d'arrivée" at bounding box center [438, 210] width 201 height 24
click at [332, 213] on div "Heure d'arrivée" at bounding box center [438, 202] width 219 height 41
click at [345, 210] on input "Heure d'arrivée" at bounding box center [438, 210] width 201 height 24
type input "14:30"
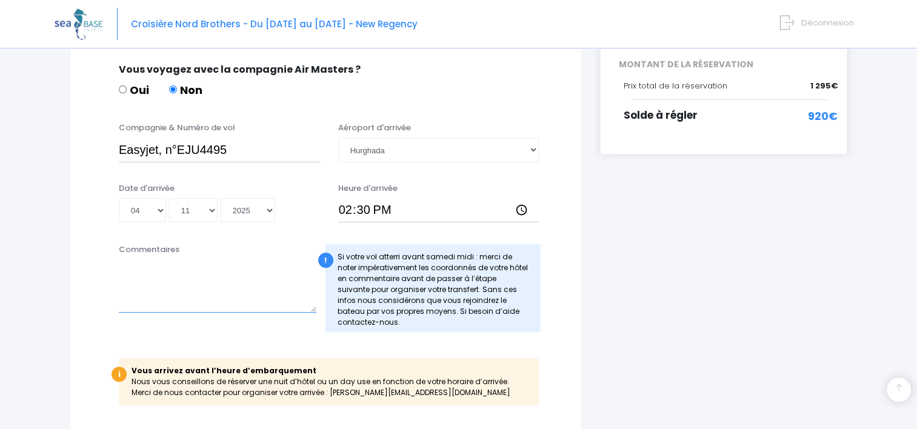
click at [199, 289] on textarea "Commentaires" at bounding box center [218, 285] width 198 height 53
click at [119, 289] on textarea "Hotel: [GEOGRAPHIC_DATA] [GEOGRAPHIC_DATA], [GEOGRAPHIC_DATA], Red Sea Govermor…" at bounding box center [218, 285] width 198 height 53
click at [261, 279] on textarea "Hotel: [GEOGRAPHIC_DATA], [GEOGRAPHIC_DATA], [GEOGRAPHIC_DATA], Red Sea Govermo…" at bounding box center [218, 285] width 198 height 53
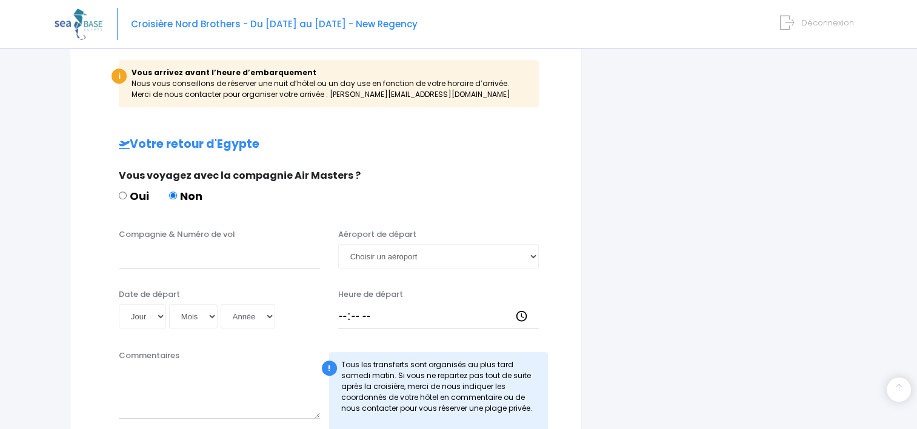
scroll to position [574, 0]
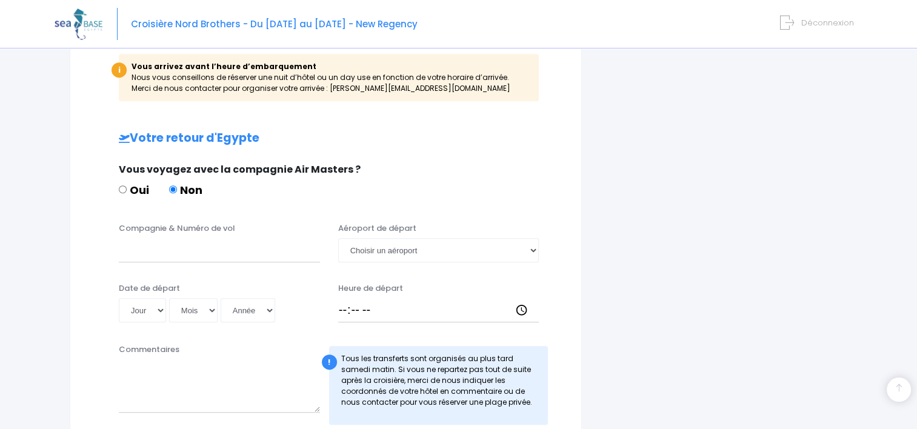
type textarea "Hotel: [GEOGRAPHIC_DATA], [GEOGRAPHIC_DATA], [GEOGRAPHIC_DATA], Red Sea Govermo…"
click at [209, 255] on input "Compagnie & Numéro de vol" at bounding box center [219, 250] width 201 height 24
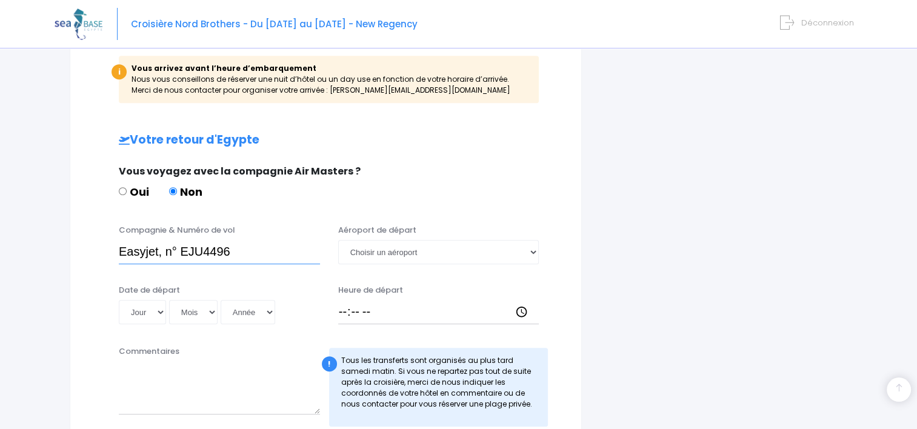
scroll to position [620, 0]
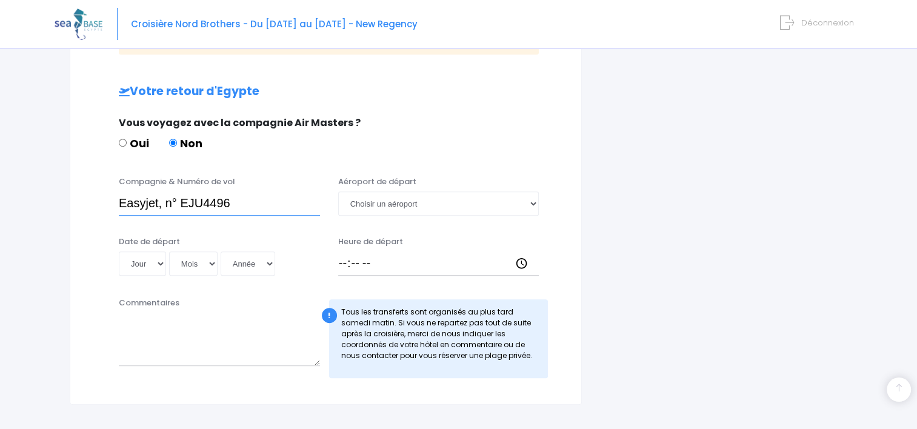
type input "Easyjet, n° EJU4496"
click at [144, 263] on select "Jour 01 02 03 04 05 06 07 08 09 10 11 12 13 14 15 16 17 18 19 20 21 22 23 24 25…" at bounding box center [142, 264] width 47 height 24
select select "15"
click at [119, 252] on select "Jour 01 02 03 04 05 06 07 08 09 10 11 12 13 14 15 16 17 18 19 20 21 22 23 24 25…" at bounding box center [142, 264] width 47 height 24
click at [187, 259] on select "Mois 01 02 03 04 05 06 07 08 09 10 11 12" at bounding box center [193, 264] width 49 height 24
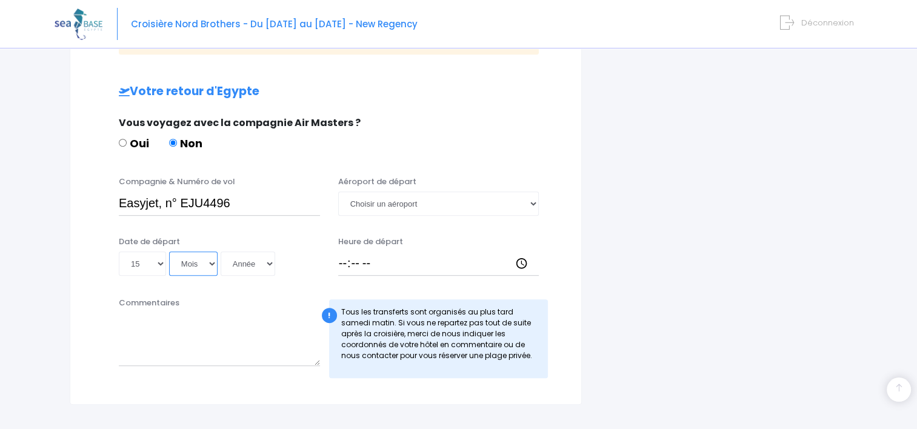
select select "11"
click at [169, 252] on select "Mois 01 02 03 04 05 06 07 08 09 10 11 12" at bounding box center [193, 264] width 49 height 24
click at [245, 264] on select "Année 2045 2044 2043 2042 2041 2040 2039 2038 2037 2036 2035 2034 2033 2032 203…" at bounding box center [248, 264] width 55 height 24
select select "2025"
click at [221, 252] on select "Année 2045 2044 2043 2042 2041 2040 2039 2038 2037 2036 2035 2034 2033 2032 203…" at bounding box center [248, 264] width 55 height 24
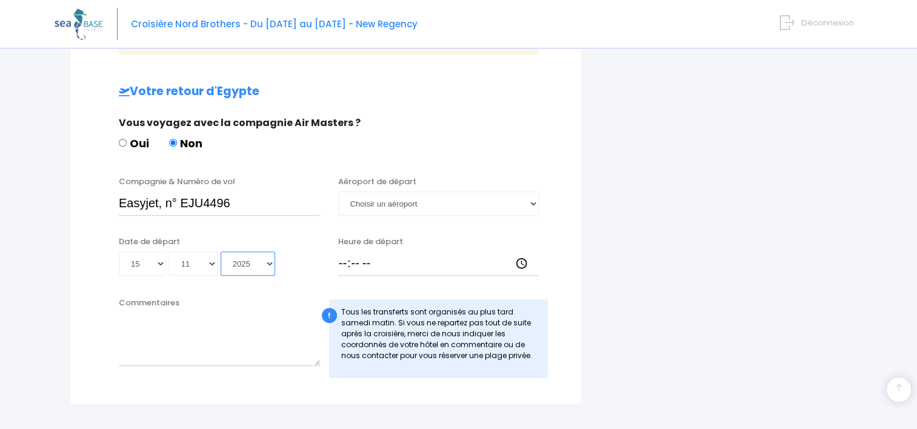
type input "[DATE]"
click at [412, 213] on select "Choisir un aéroport Hurghada Marsa Alam" at bounding box center [438, 204] width 201 height 24
select select "Hurghada"
click at [338, 192] on select "Choisir un aéroport Hurghada Marsa Alam" at bounding box center [438, 204] width 201 height 24
click at [344, 259] on input "Heure de départ" at bounding box center [438, 264] width 201 height 24
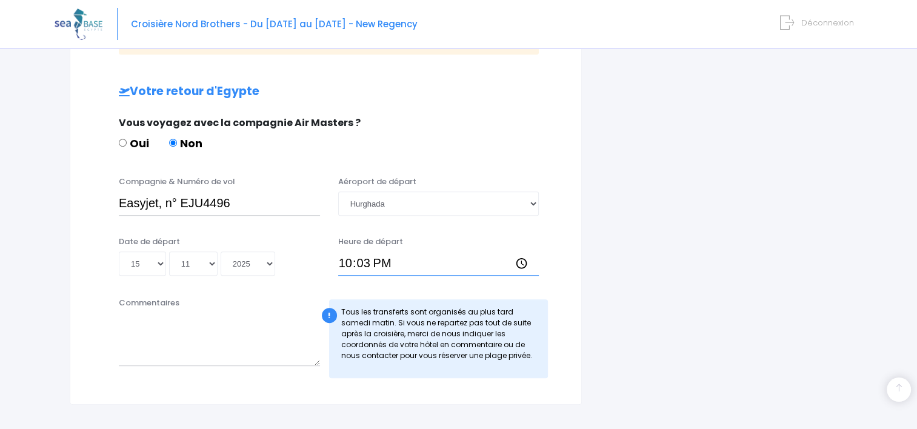
type input "22:30"
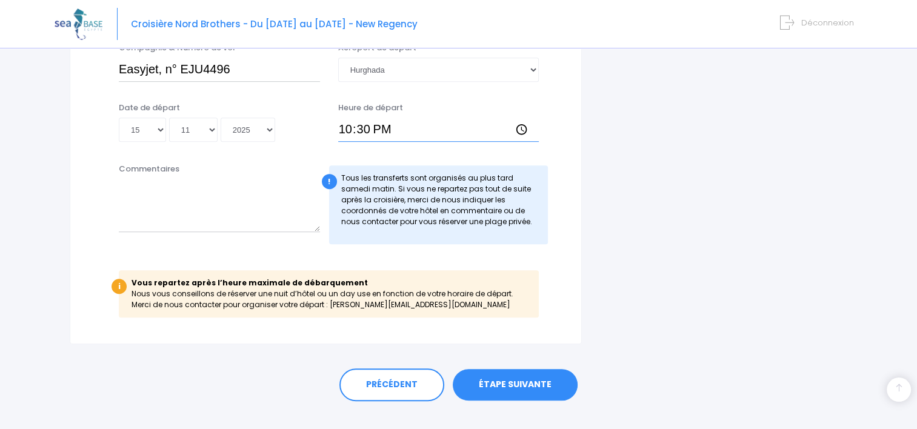
scroll to position [774, 0]
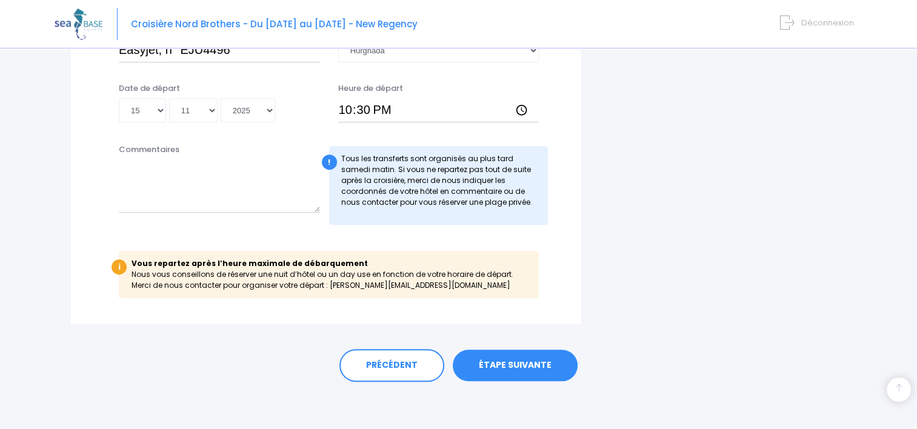
click at [547, 364] on link "ÉTAPE SUIVANTE" at bounding box center [515, 366] width 125 height 32
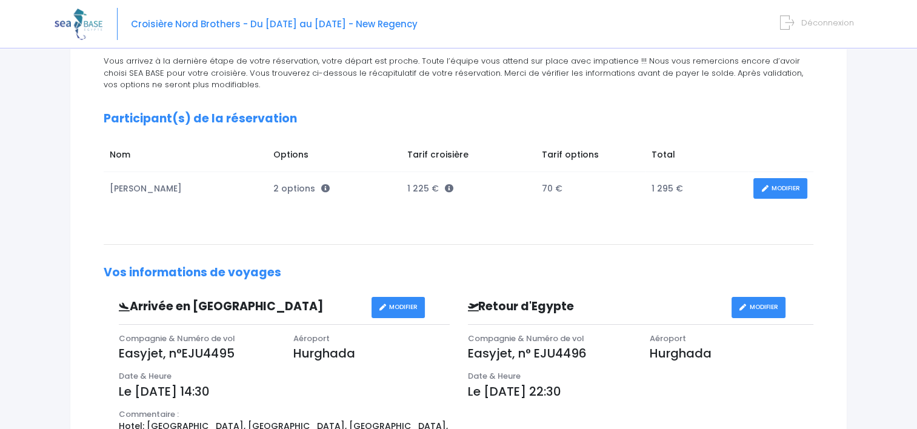
scroll to position [207, 0]
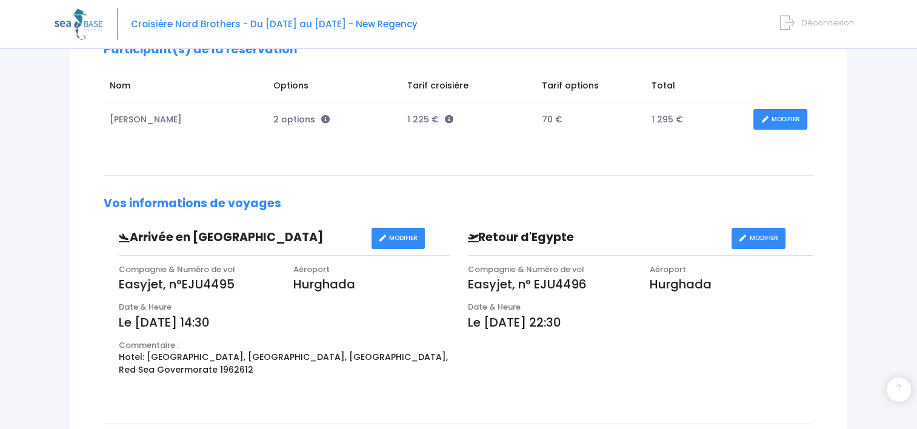
click at [407, 237] on link "MODIFIER" at bounding box center [399, 238] width 54 height 21
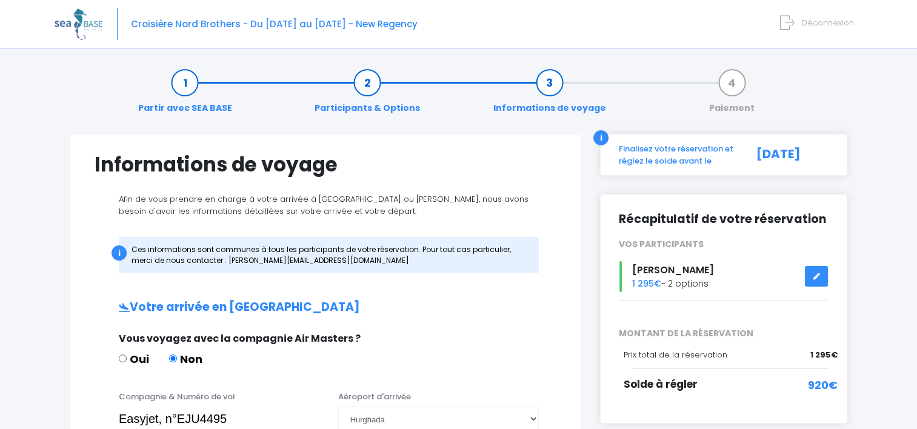
click at [372, 107] on link "Participants & Options" at bounding box center [368, 95] width 118 height 38
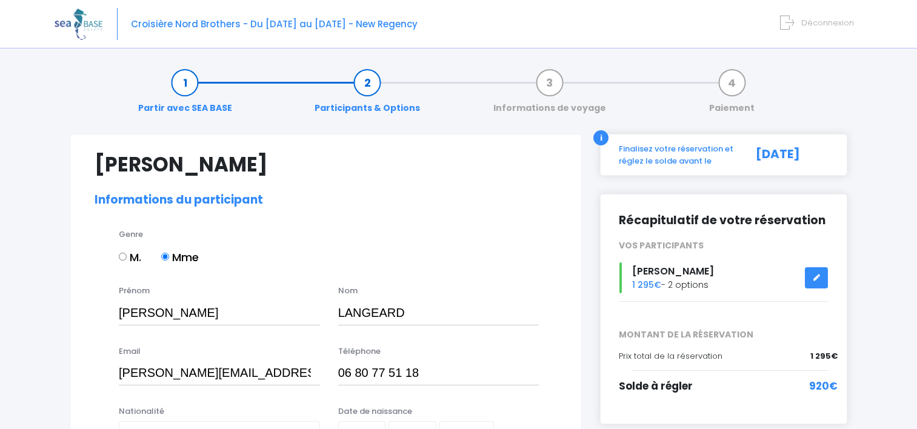
select select "N3"
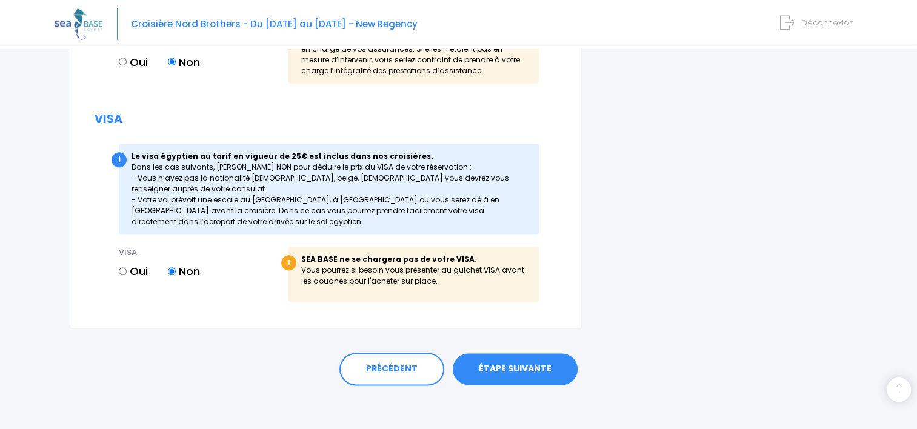
scroll to position [1454, 0]
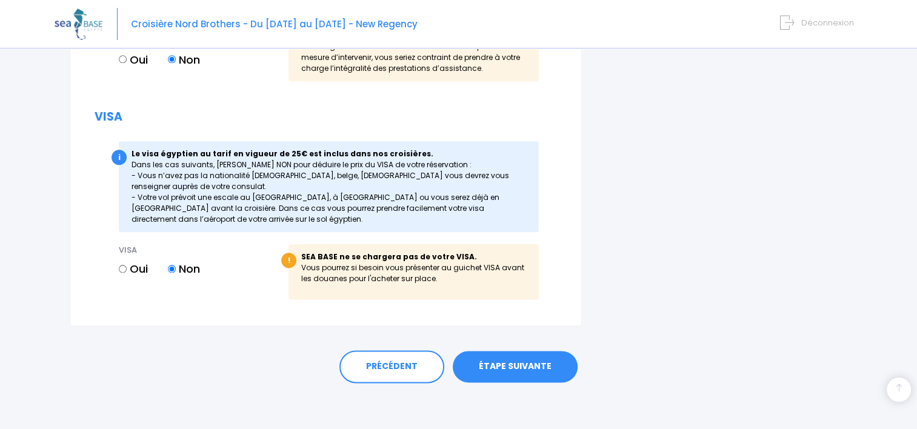
click at [500, 371] on link "ÉTAPE SUIVANTE" at bounding box center [515, 367] width 125 height 32
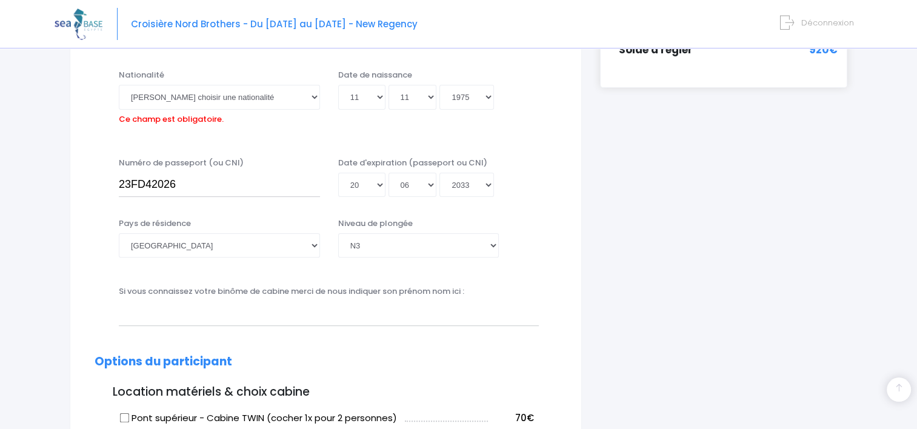
scroll to position [300, 0]
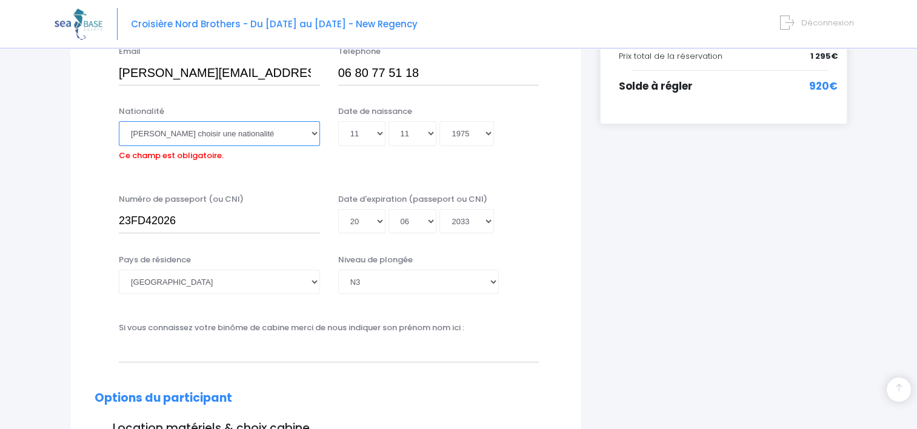
click at [218, 135] on select "Veuillez choisir une nationalité Afghane Albanaise Algerienne Allemande America…" at bounding box center [219, 133] width 201 height 24
select select "Française"
click at [119, 121] on select "Veuillez choisir une nationalité Afghane Albanaise Algerienne Allemande America…" at bounding box center [219, 133] width 201 height 24
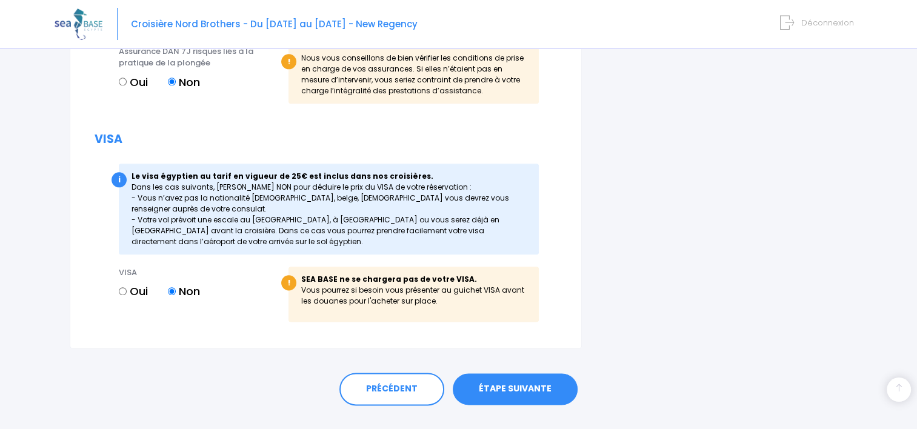
scroll to position [1454, 0]
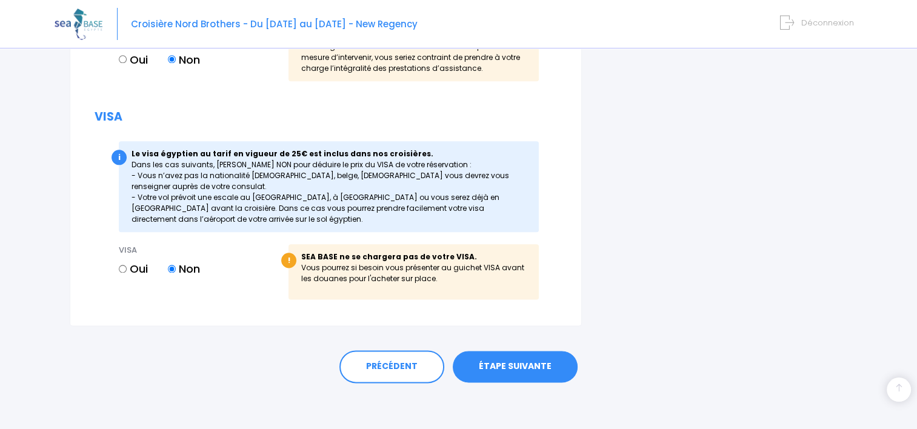
click at [494, 364] on link "ÉTAPE SUIVANTE" at bounding box center [515, 367] width 125 height 32
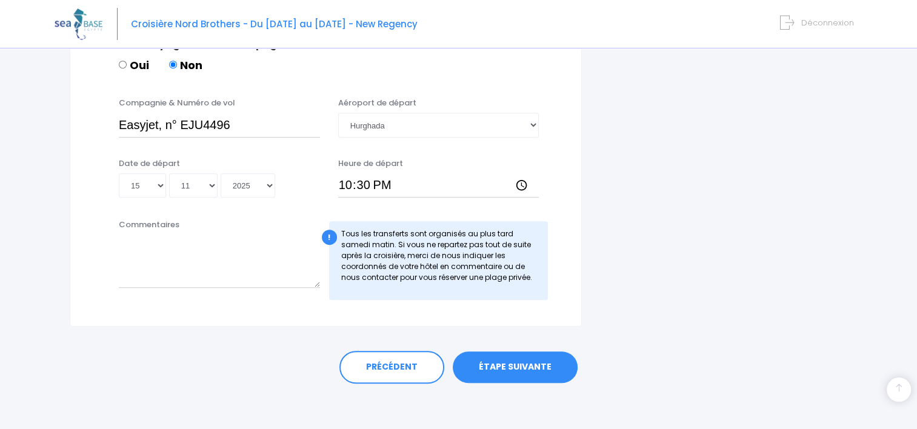
scroll to position [635, 0]
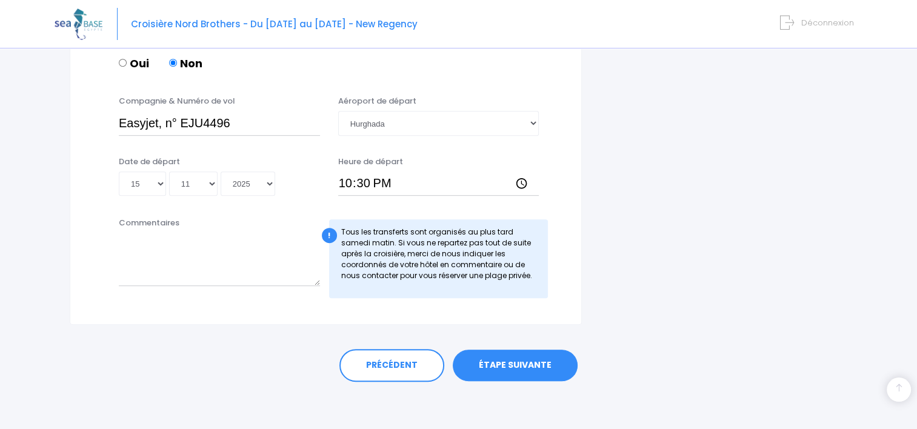
click at [497, 367] on link "ÉTAPE SUIVANTE" at bounding box center [515, 366] width 125 height 32
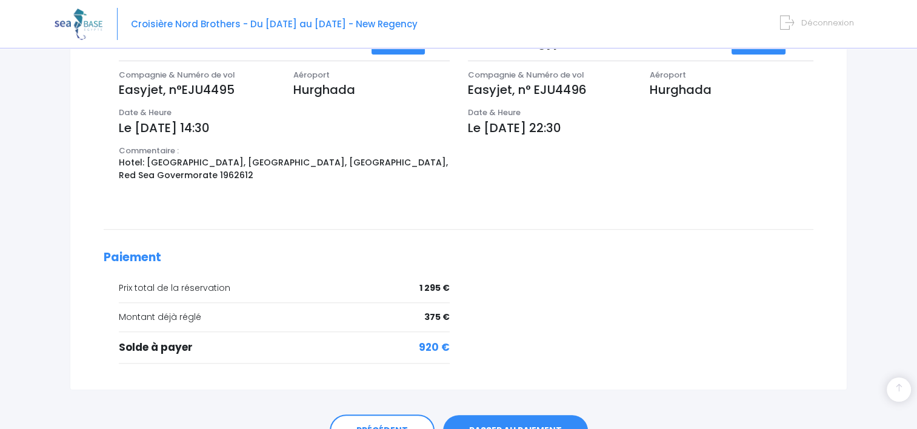
scroll to position [466, 0]
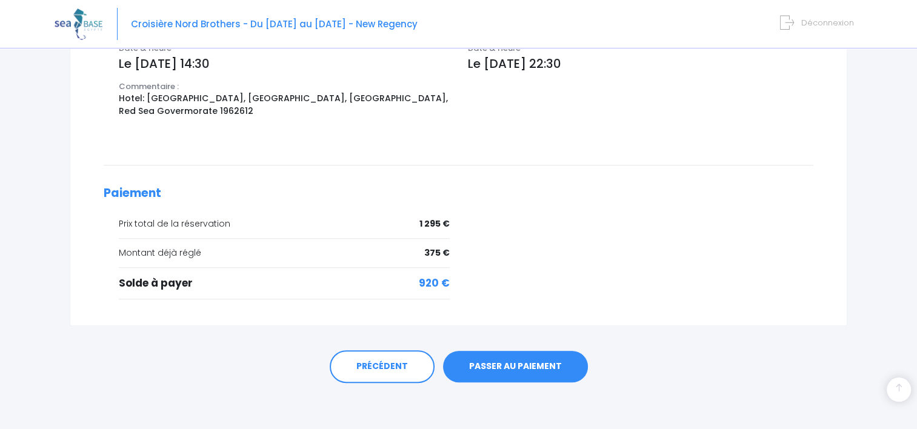
click at [486, 361] on link "PASSER AU PAIEMENT" at bounding box center [515, 367] width 145 height 32
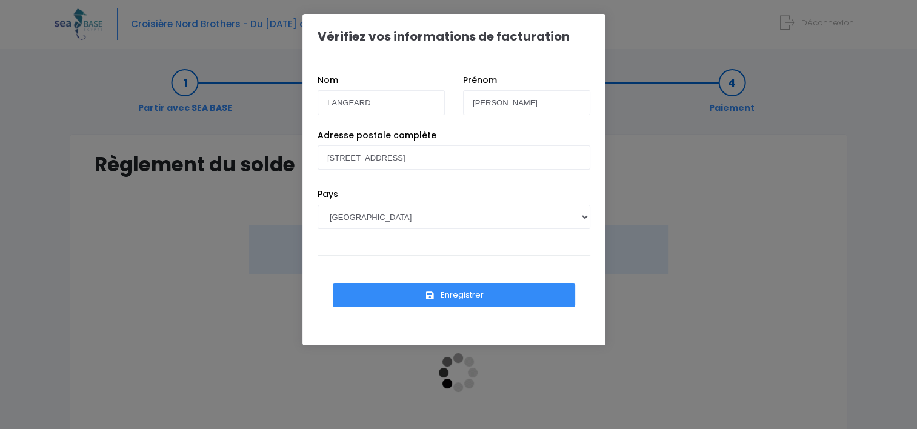
click at [482, 301] on button "Enregistrer" at bounding box center [454, 295] width 243 height 24
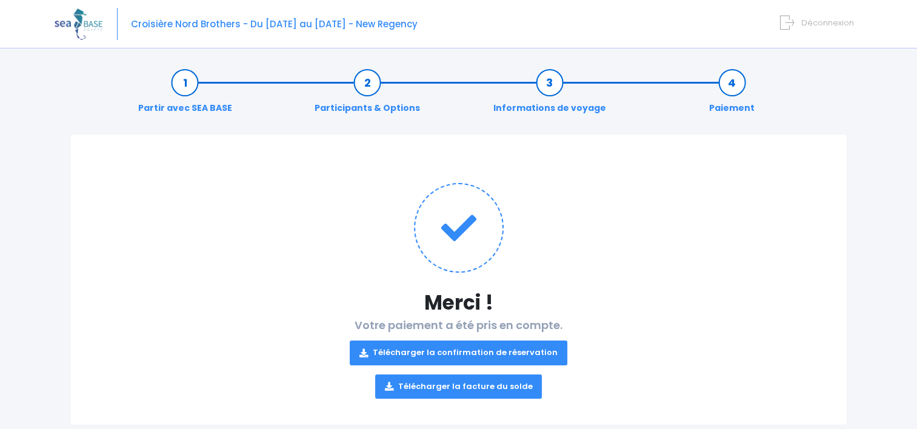
click at [477, 356] on link "Télécharger la confirmation de réservation" at bounding box center [459, 353] width 218 height 24
click at [485, 389] on link "Télécharger la facture du solde" at bounding box center [458, 387] width 167 height 24
